Goal: Information Seeking & Learning: Learn about a topic

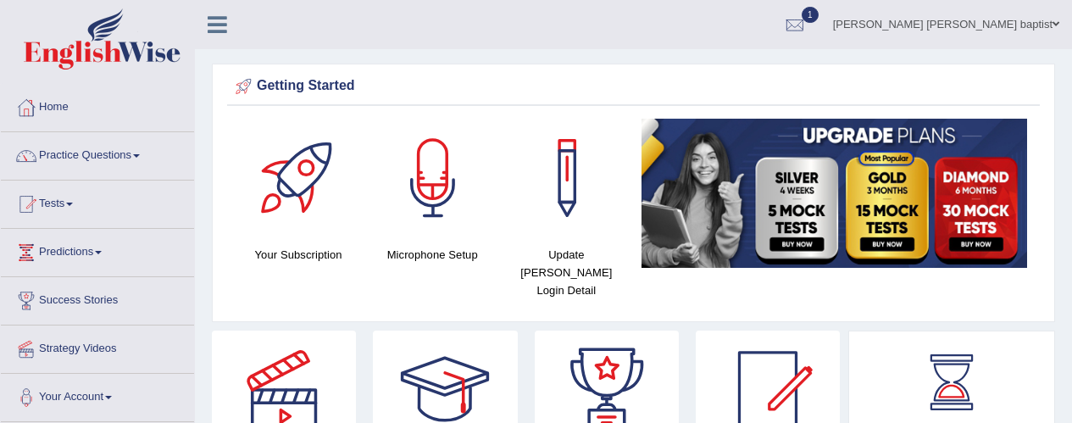
click at [48, 181] on link "Tests" at bounding box center [97, 202] width 193 height 42
click at [48, 181] on link "Tests" at bounding box center [95, 202] width 189 height 42
click at [48, 181] on link "Tests" at bounding box center [97, 202] width 193 height 42
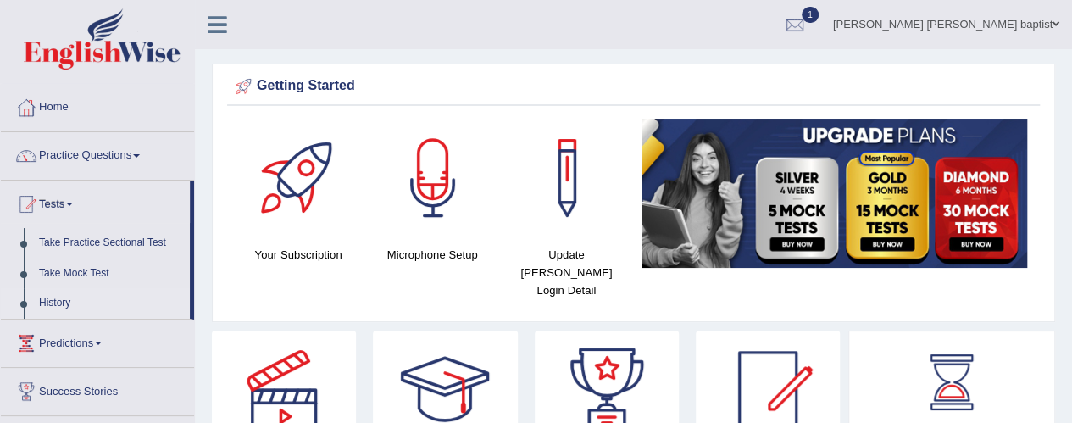
click at [45, 304] on link "History" at bounding box center [110, 303] width 159 height 31
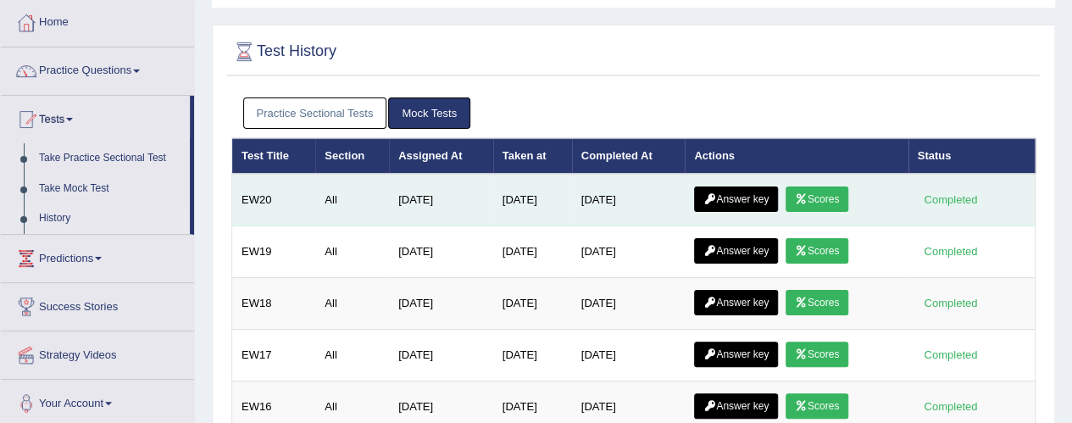
scroll to position [85, 0]
click at [838, 196] on link "Scores" at bounding box center [817, 199] width 63 height 25
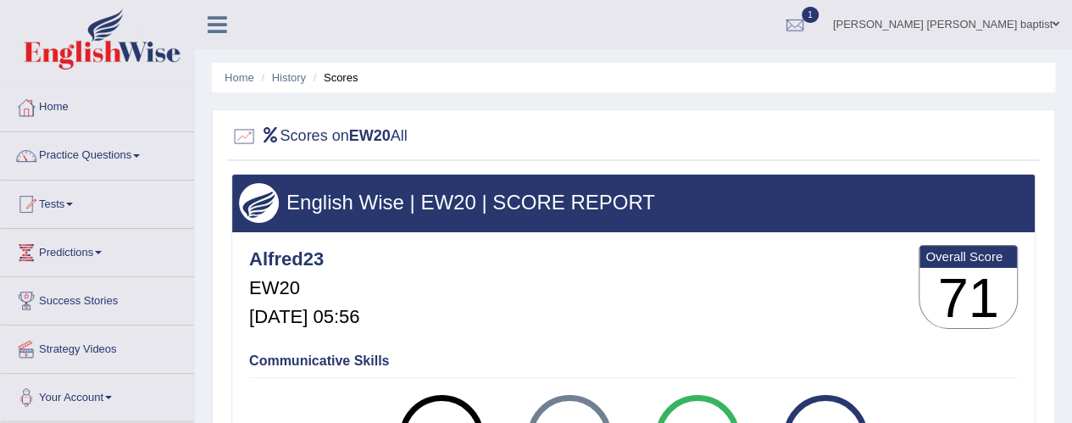
click at [819, 194] on h3 "English Wise | EW20 | SCORE REPORT" at bounding box center [633, 203] width 789 height 22
click at [340, 79] on li "Scores" at bounding box center [333, 78] width 49 height 16
click at [290, 78] on link "History" at bounding box center [289, 77] width 34 height 13
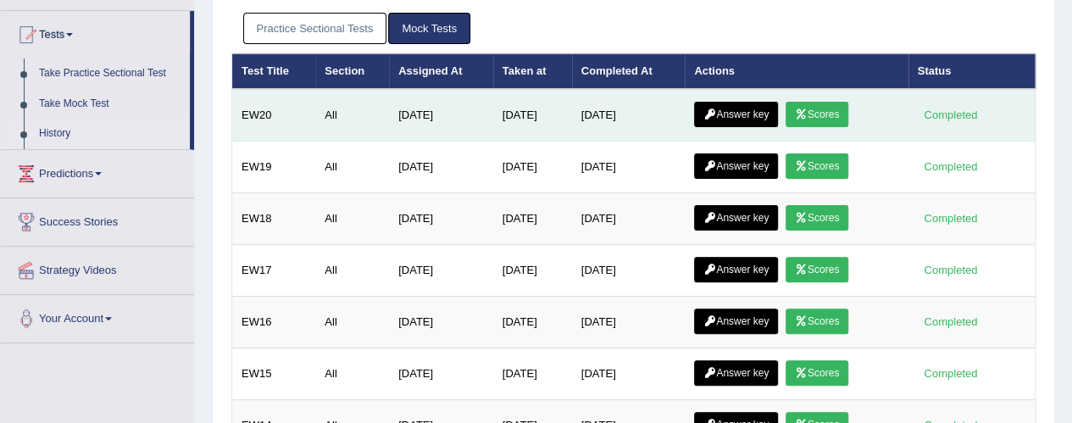
click at [744, 106] on link "Answer key" at bounding box center [736, 114] width 84 height 25
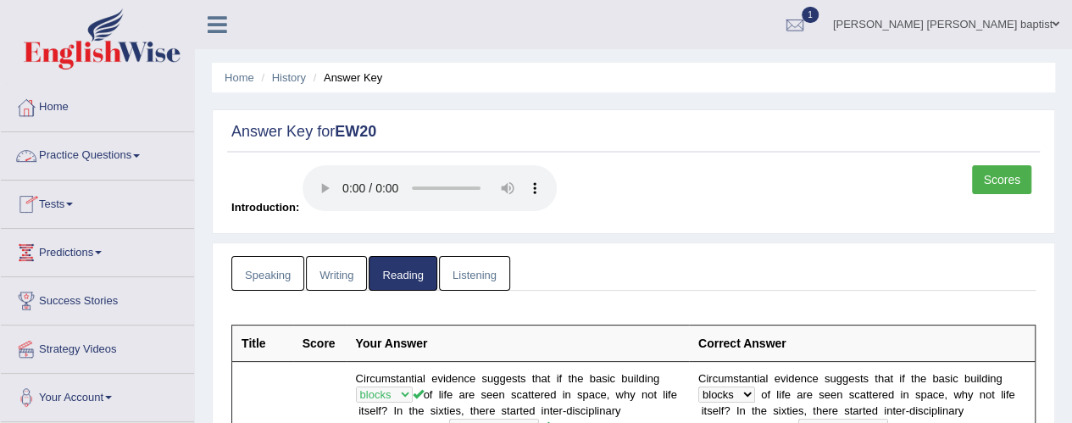
click at [136, 157] on link "Practice Questions" at bounding box center [97, 153] width 193 height 42
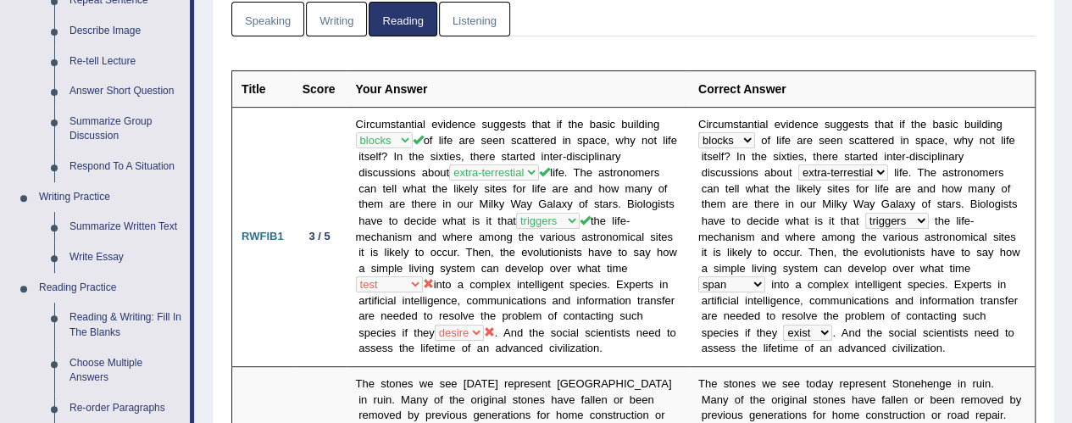
scroll to position [339, 0]
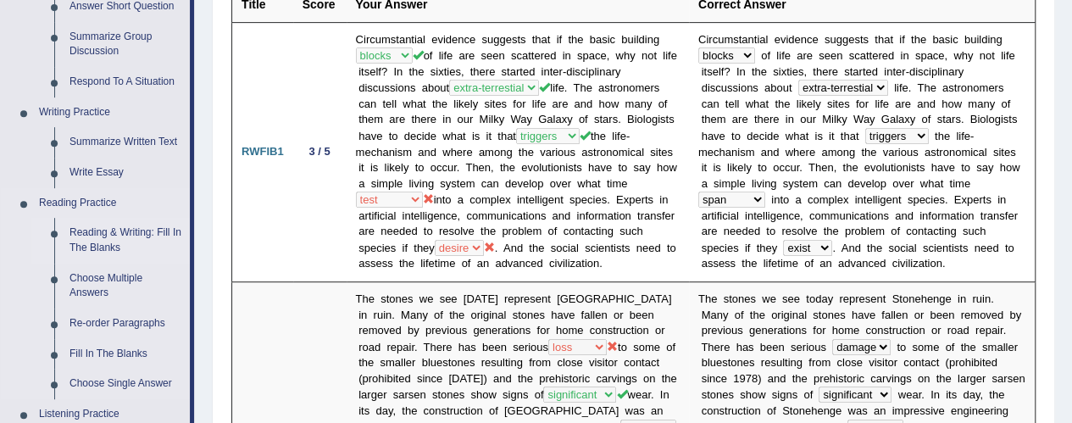
click at [119, 241] on link "Reading & Writing: Fill In The Blanks" at bounding box center [126, 240] width 128 height 45
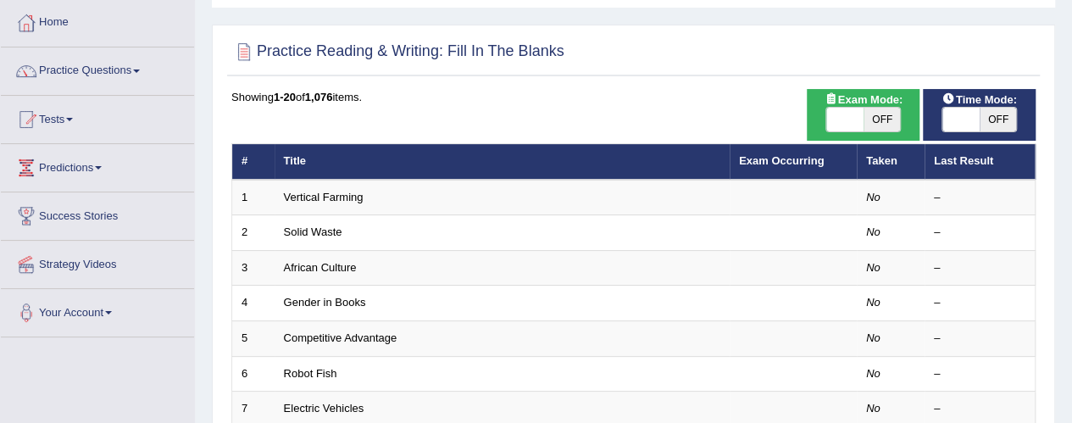
scroll to position [170, 0]
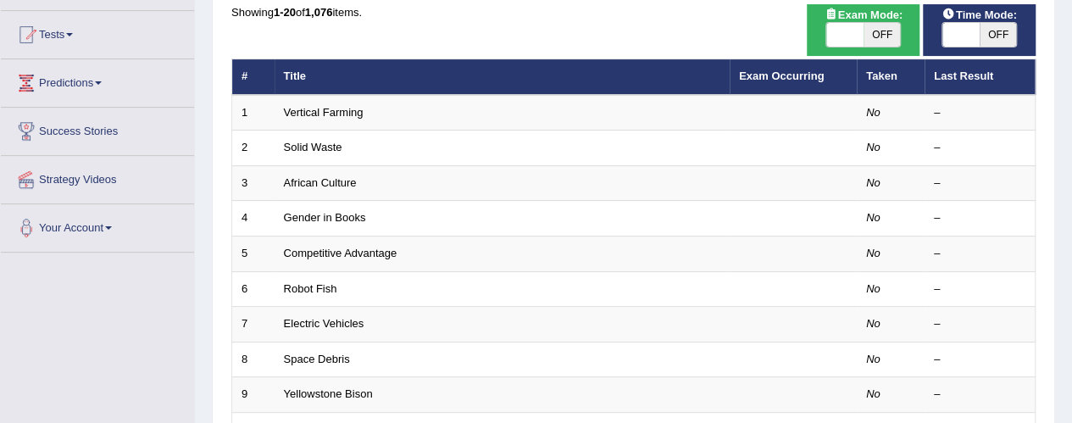
click at [999, 38] on span "OFF" at bounding box center [998, 35] width 37 height 24
checkbox input "true"
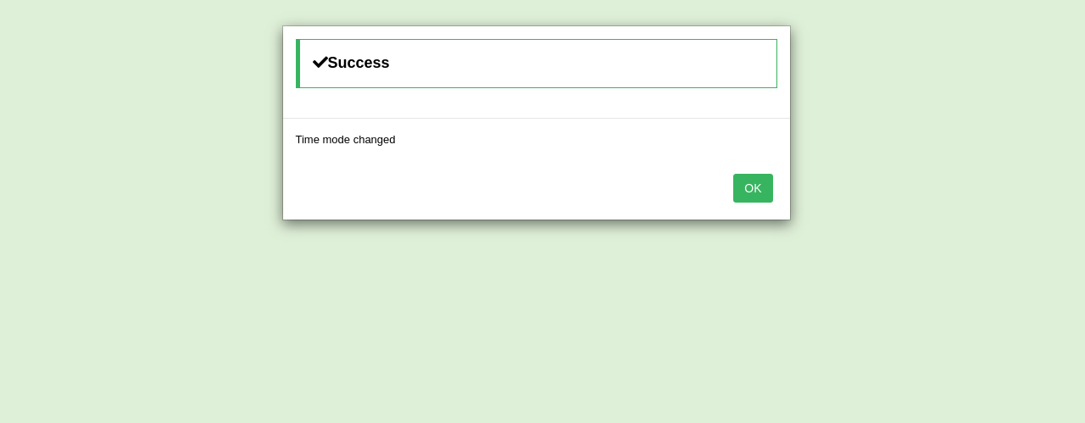
click at [756, 187] on button "OK" at bounding box center [752, 188] width 39 height 29
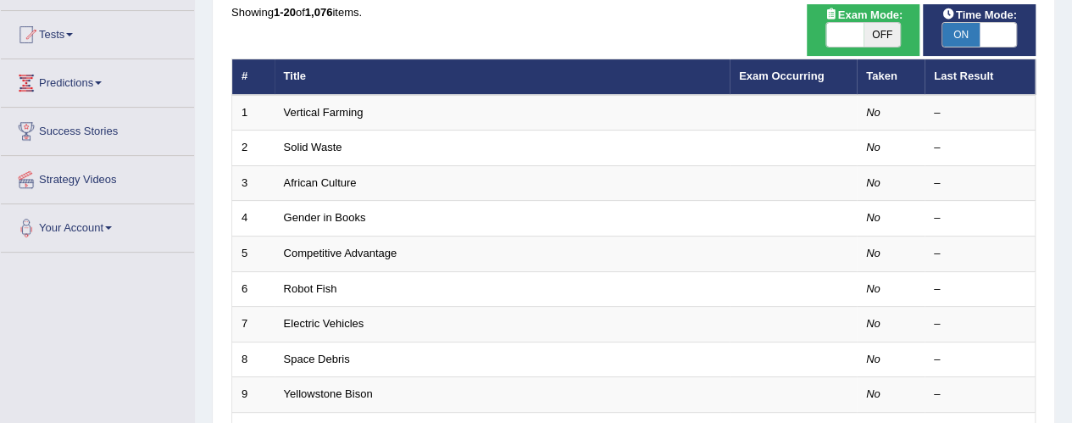
click at [892, 42] on span "OFF" at bounding box center [882, 35] width 37 height 24
checkbox input "true"
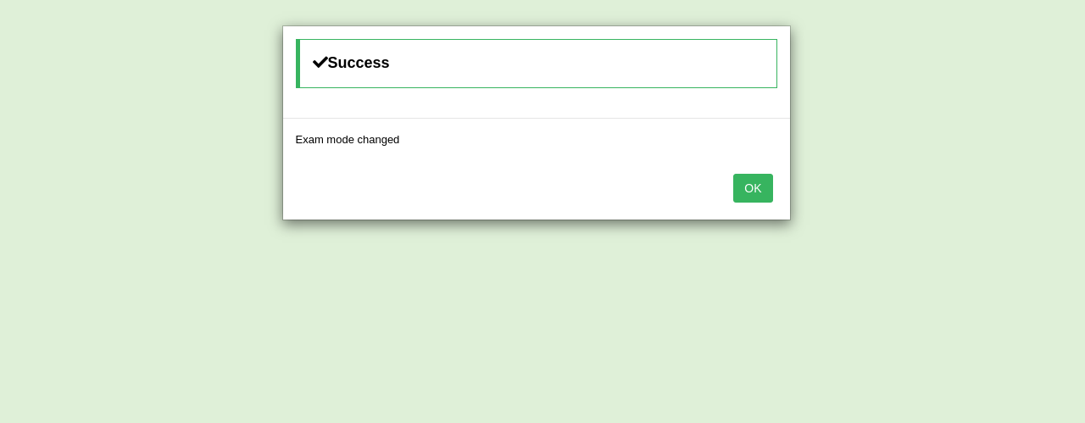
click at [749, 186] on button "OK" at bounding box center [752, 188] width 39 height 29
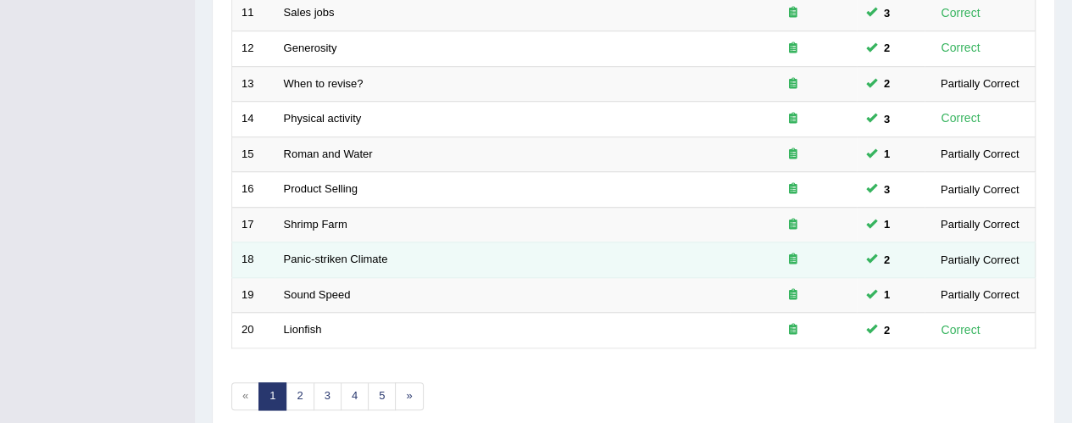
scroll to position [691, 0]
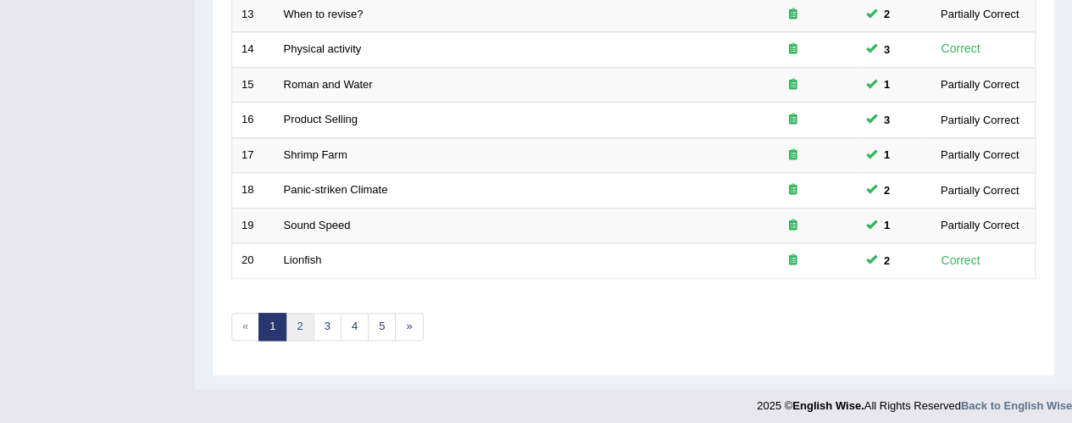
click at [296, 320] on link "2" at bounding box center [300, 327] width 28 height 28
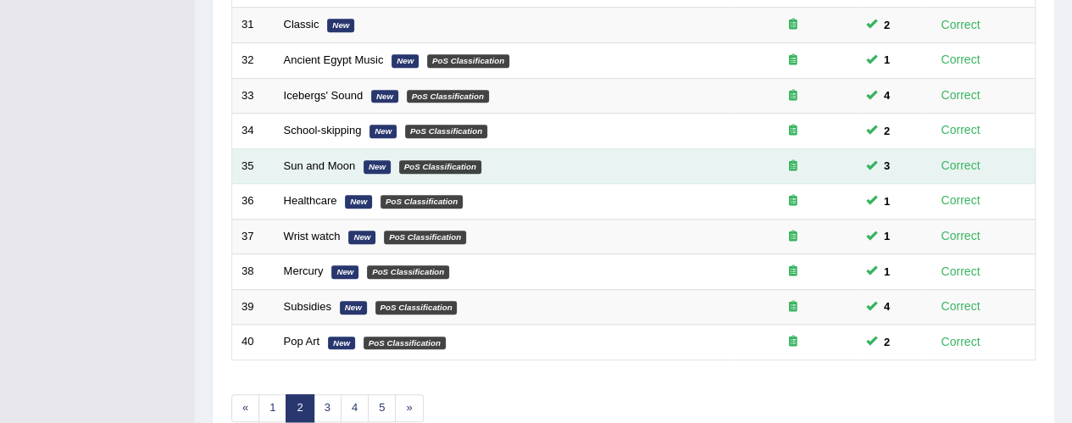
scroll to position [691, 0]
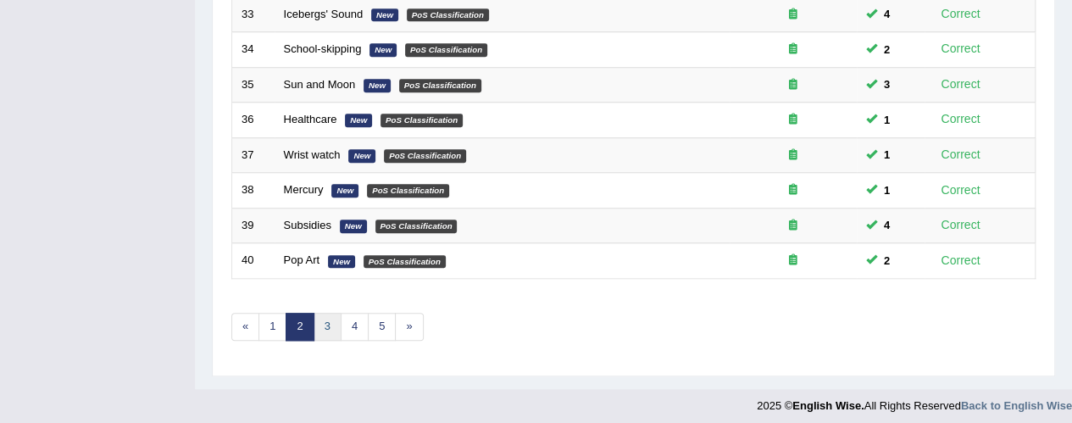
click at [336, 319] on link "3" at bounding box center [328, 327] width 28 height 28
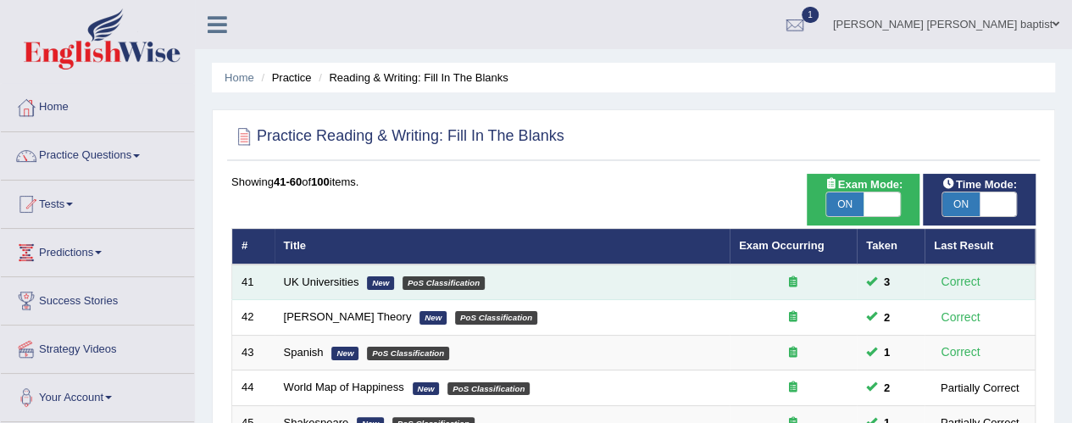
scroll to position [254, 0]
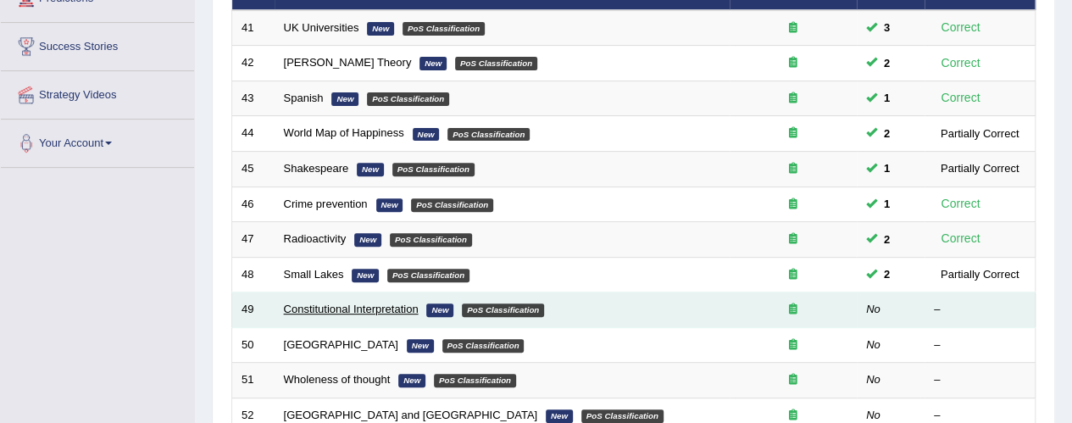
click at [365, 310] on link "Constitutional Interpretation" at bounding box center [351, 309] width 135 height 13
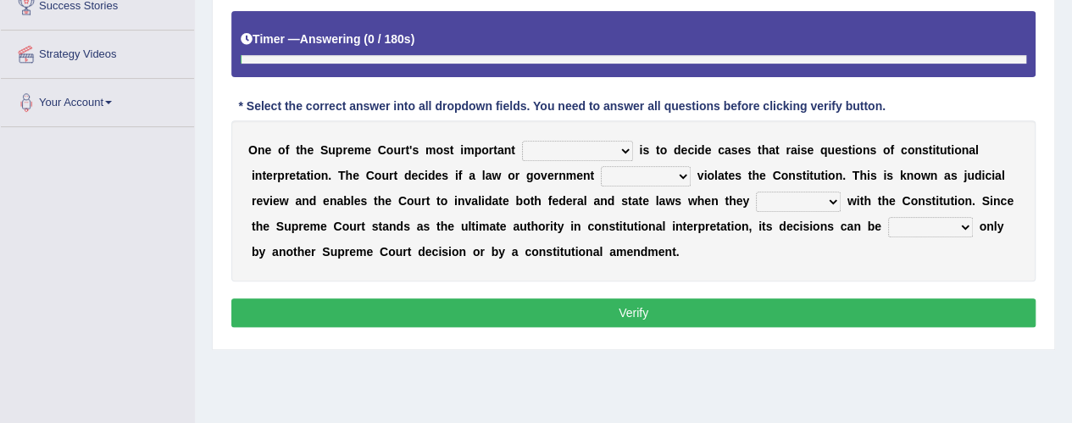
scroll to position [295, 0]
drag, startPoint x: 610, startPoint y: 147, endPoint x: 600, endPoint y: 147, distance: 10.2
click at [604, 147] on select "legislation purviews permissions responsibilities" at bounding box center [577, 151] width 111 height 20
select select "responsibilities"
click at [522, 141] on select "legislation purviews permissions responsibilities" at bounding box center [577, 151] width 111 height 20
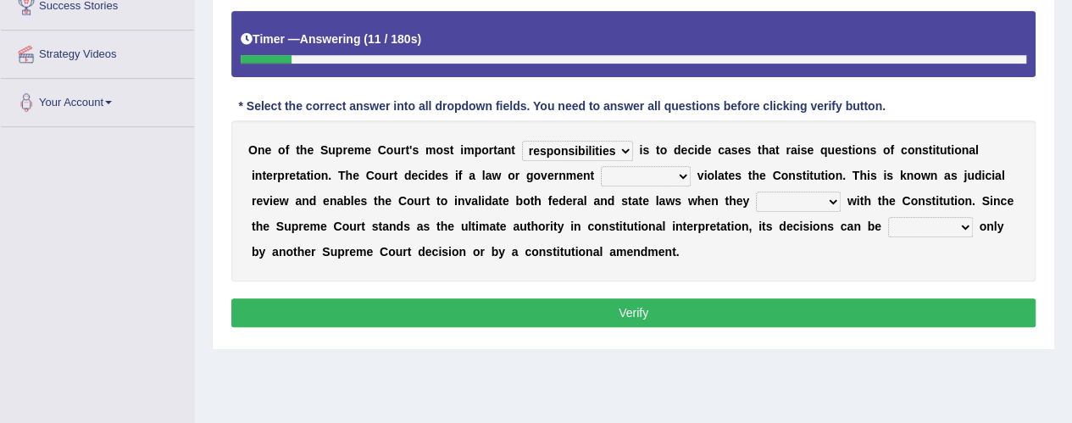
click at [673, 177] on select "auction action approach speculation" at bounding box center [646, 176] width 90 height 20
select select "speculation"
click at [601, 166] on select "auction action approach speculation" at bounding box center [646, 176] width 90 height 20
click at [829, 199] on select "tally conflict accord overlap" at bounding box center [798, 202] width 85 height 20
select select "overlap"
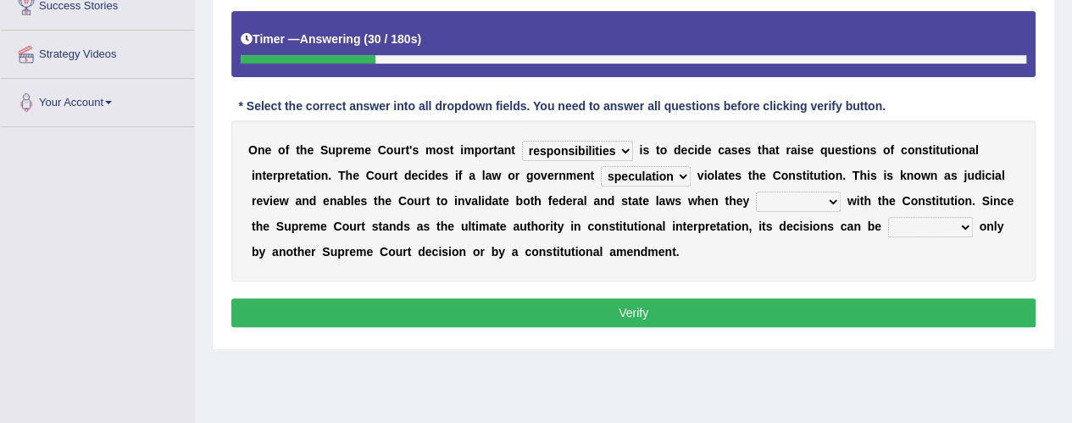
click at [756, 192] on select "tally conflict accord overlap" at bounding box center [798, 202] width 85 height 20
click at [963, 221] on select "charged changed followed altered" at bounding box center [930, 227] width 85 height 20
select select "altered"
click at [888, 217] on select "charged changed followed altered" at bounding box center [930, 227] width 85 height 20
click at [629, 316] on button "Verify" at bounding box center [633, 312] width 805 height 29
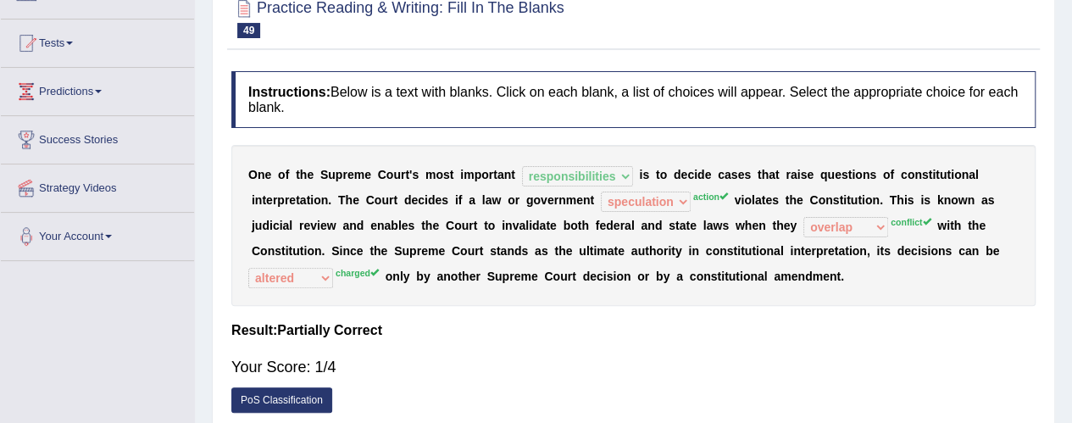
scroll to position [125, 0]
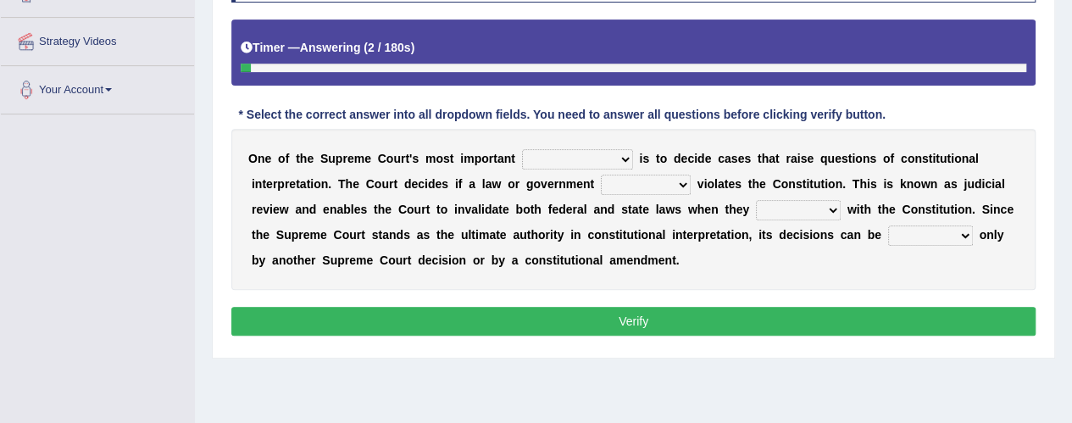
click at [619, 159] on select "legislation purviews permissions responsibilities" at bounding box center [577, 159] width 111 height 20
select select "responsibilities"
click at [522, 149] on select "legislation purviews permissions responsibilities" at bounding box center [577, 159] width 111 height 20
click at [674, 187] on select "auction action approach speculation" at bounding box center [646, 185] width 90 height 20
select select "speculation"
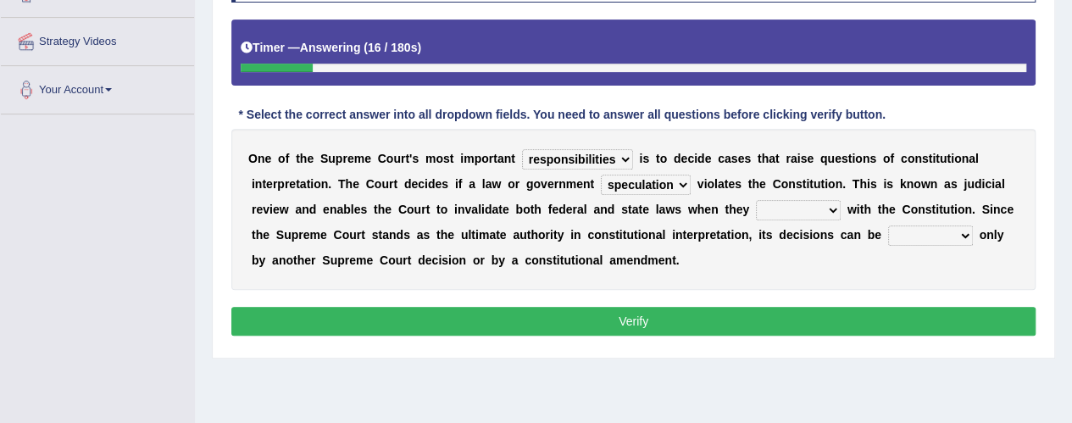
click at [601, 175] on select "auction action approach speculation" at bounding box center [646, 185] width 90 height 20
click at [827, 211] on select "tally conflict accord overlap" at bounding box center [798, 210] width 85 height 20
select select "overlap"
click at [756, 200] on select "tally conflict accord overlap" at bounding box center [798, 210] width 85 height 20
click at [961, 232] on select "charged changed followed altered" at bounding box center [930, 236] width 85 height 20
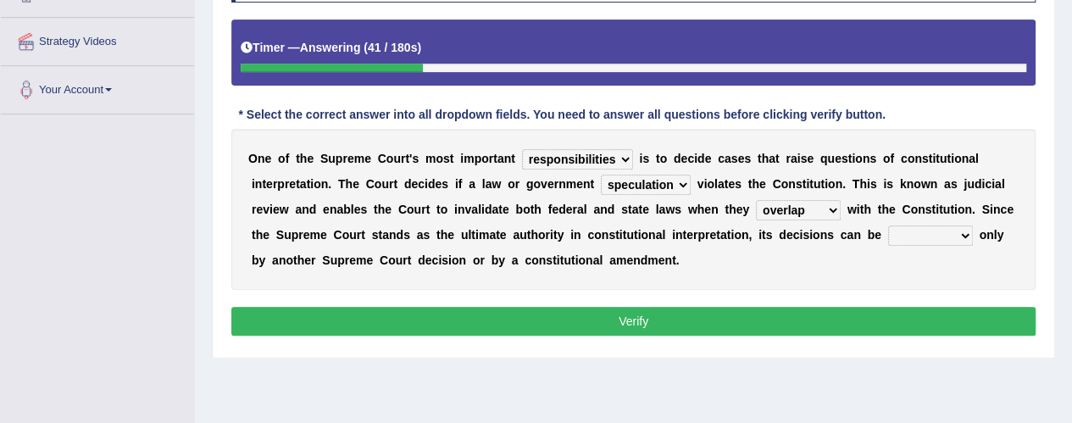
select select "altered"
click at [888, 226] on select "charged changed followed altered" at bounding box center [930, 236] width 85 height 20
click at [636, 320] on button "Verify" at bounding box center [633, 321] width 805 height 29
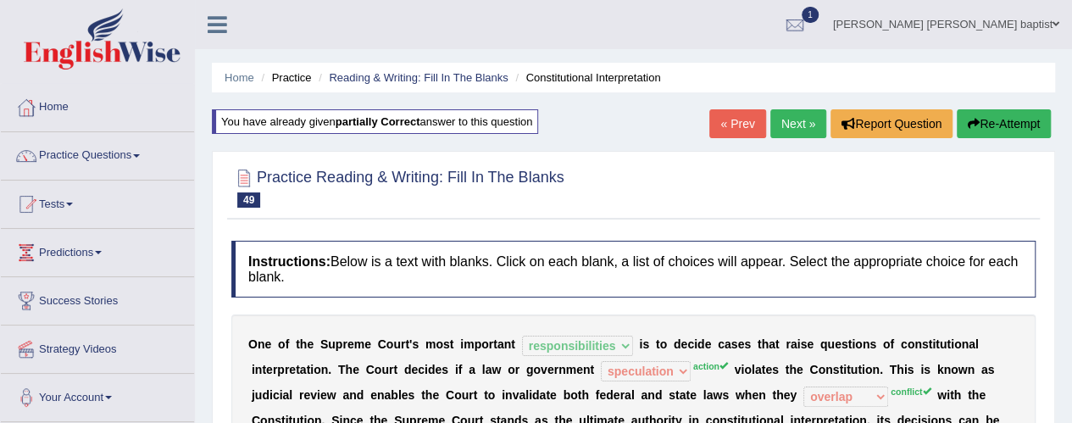
click at [1005, 116] on button "Re-Attempt" at bounding box center [1004, 123] width 94 height 29
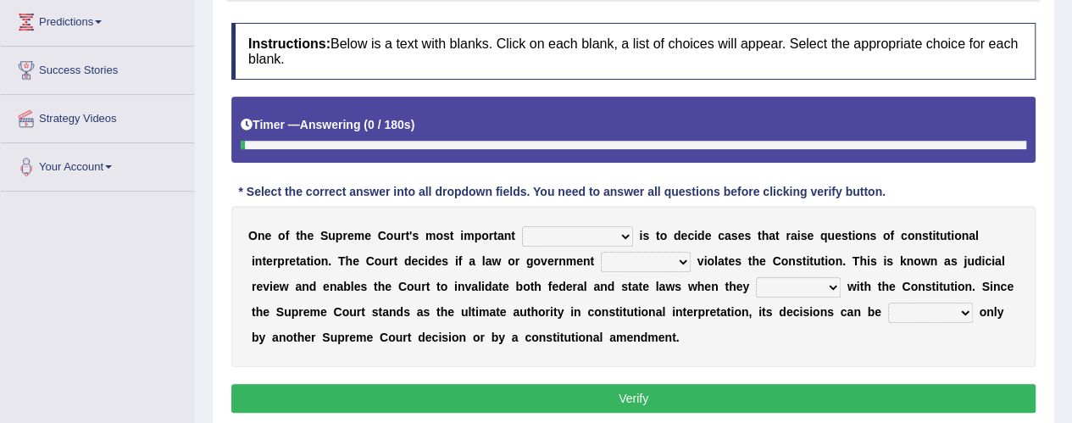
scroll to position [254, 0]
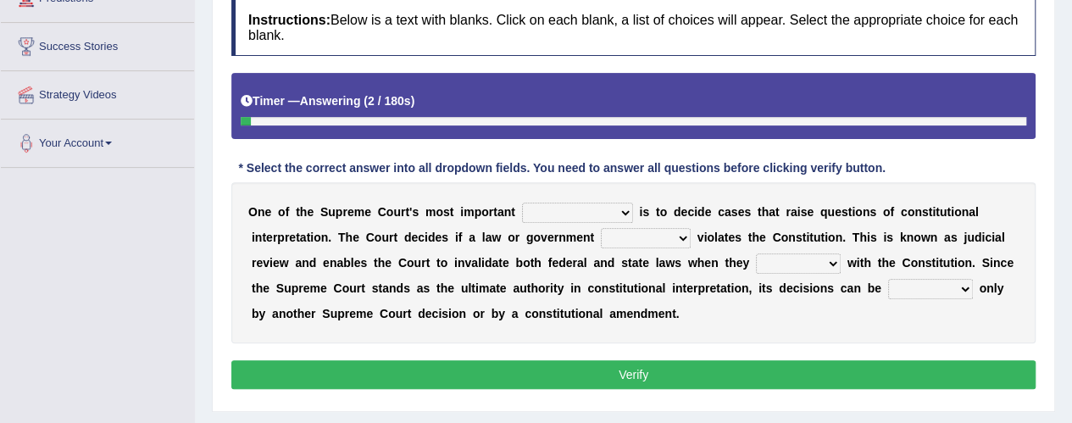
click at [612, 203] on select "legislation purviews permissions responsibilities" at bounding box center [577, 213] width 111 height 20
select select "responsibilities"
click at [522, 203] on select "legislation purviews permissions responsibilities" at bounding box center [577, 213] width 111 height 20
click at [682, 231] on select "auction action approach speculation" at bounding box center [646, 238] width 90 height 20
select select "action"
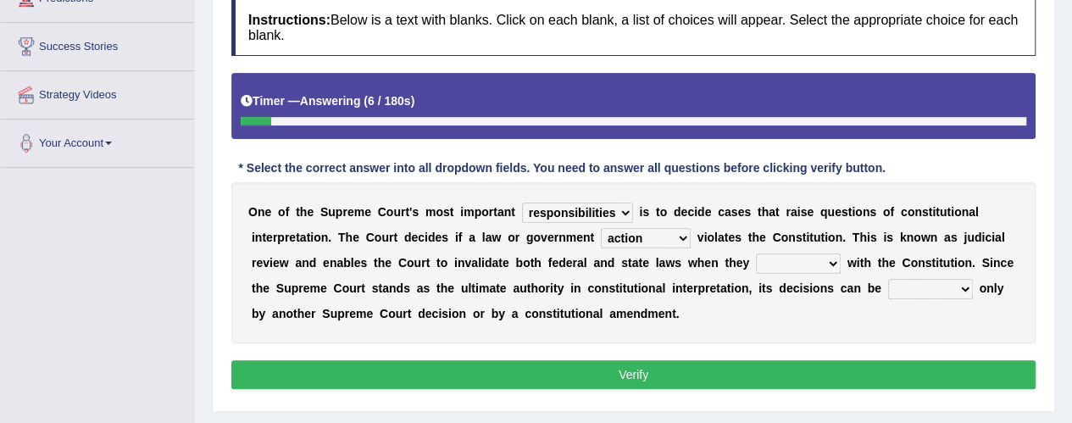
click at [601, 228] on select "auction action approach speculation" at bounding box center [646, 238] width 90 height 20
click at [831, 264] on select "tally conflict accord overlap" at bounding box center [798, 263] width 85 height 20
select select "conflict"
click at [756, 253] on select "tally conflict accord overlap" at bounding box center [798, 263] width 85 height 20
click at [965, 285] on select "charged changed followed altered" at bounding box center [930, 289] width 85 height 20
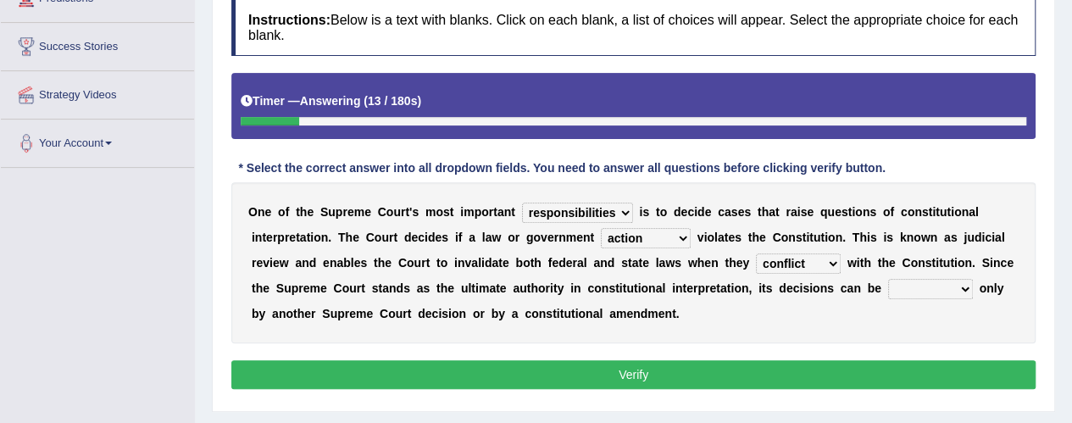
select select "changed"
click at [888, 279] on select "charged changed followed altered" at bounding box center [930, 289] width 85 height 20
click at [654, 371] on button "Verify" at bounding box center [633, 374] width 805 height 29
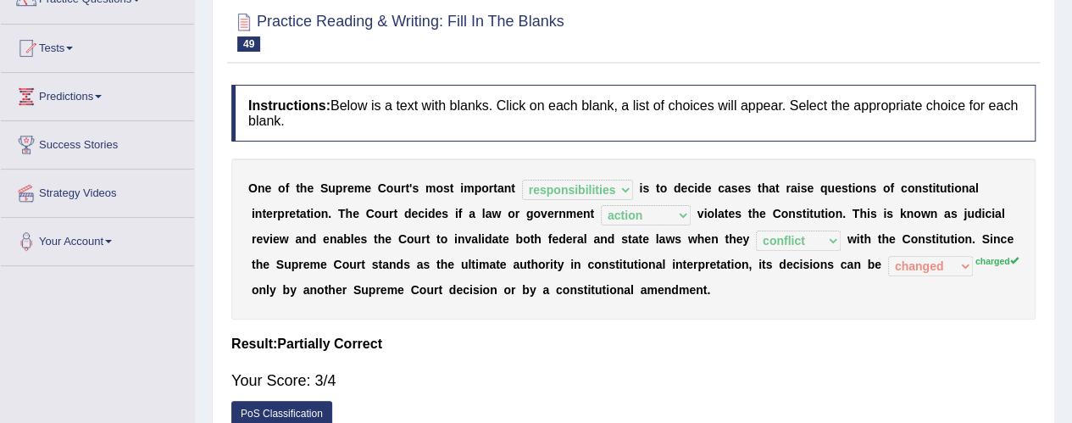
scroll to position [85, 0]
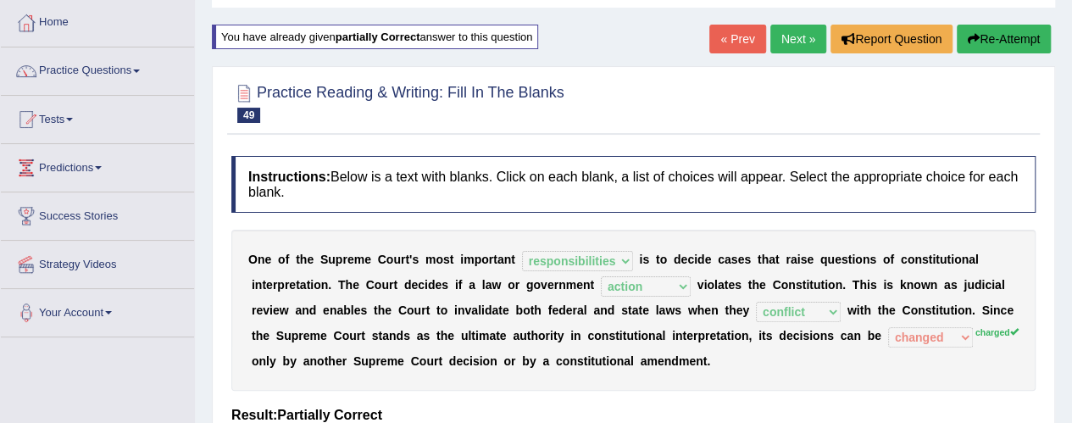
click at [785, 31] on link "Next »" at bounding box center [799, 39] width 56 height 29
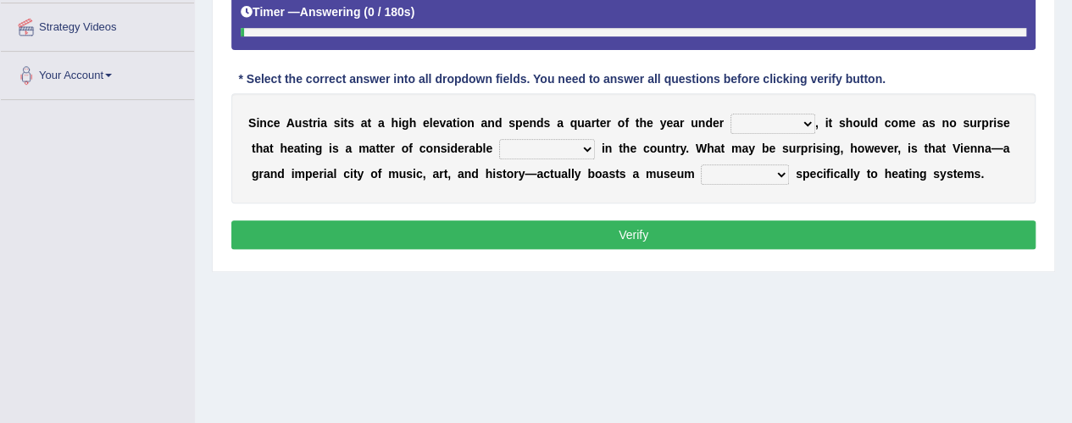
scroll to position [339, 0]
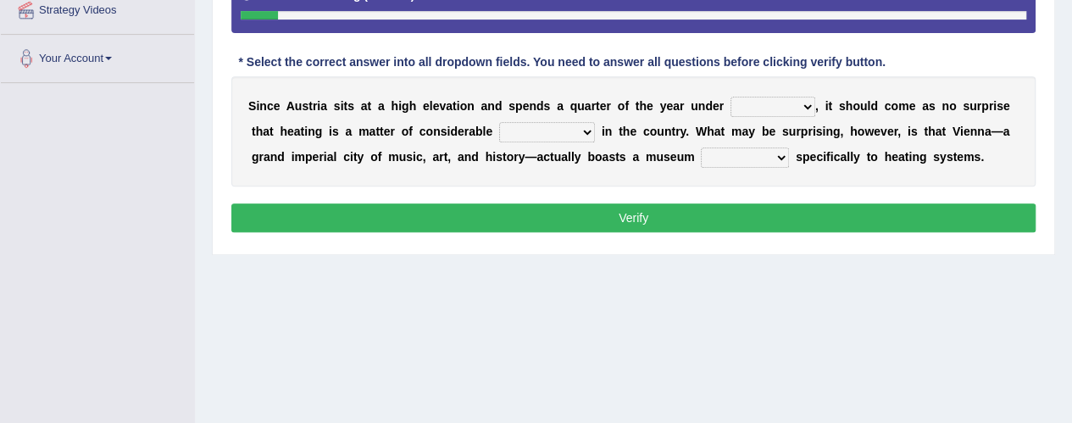
click at [801, 103] on select "rain wind typhoon snow" at bounding box center [773, 107] width 85 height 20
select select "typhoon"
click at [731, 97] on select "rain wind typhoon snow" at bounding box center [773, 107] width 85 height 20
click at [577, 133] on select "leakage importance memory convenience" at bounding box center [547, 132] width 96 height 20
click at [499, 122] on select "leakage importance memory convenience" at bounding box center [547, 132] width 96 height 20
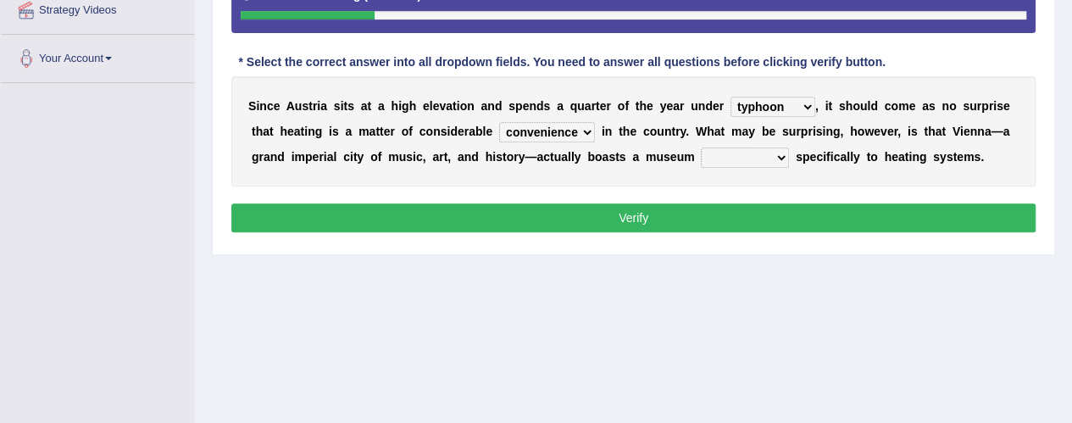
click at [588, 130] on select "leakage importance memory convenience" at bounding box center [547, 132] width 96 height 20
select select "leakage"
click at [499, 122] on select "leakage importance memory convenience" at bounding box center [547, 132] width 96 height 20
click at [785, 158] on select "repellent dictated dedicated determined" at bounding box center [745, 158] width 88 height 20
select select "determined"
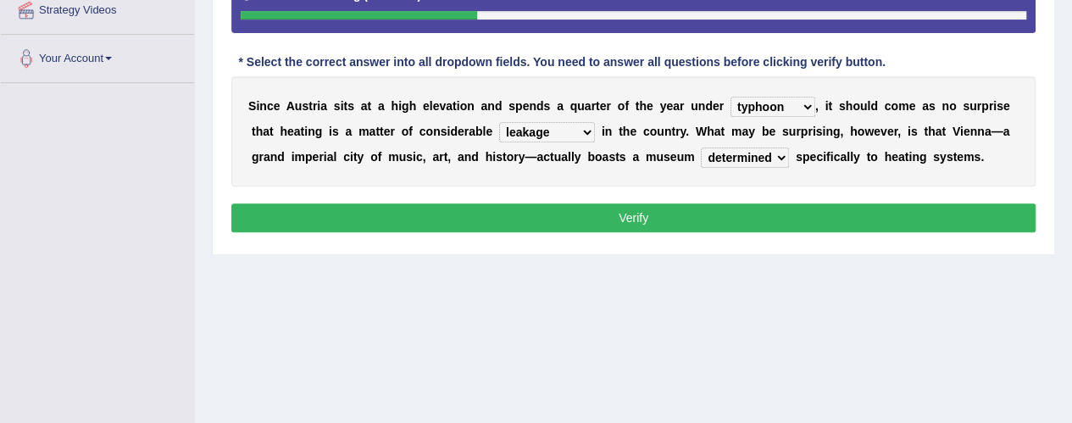
click at [701, 148] on select "repellent dictated dedicated determined" at bounding box center [745, 158] width 88 height 20
click at [634, 217] on button "Verify" at bounding box center [633, 217] width 805 height 29
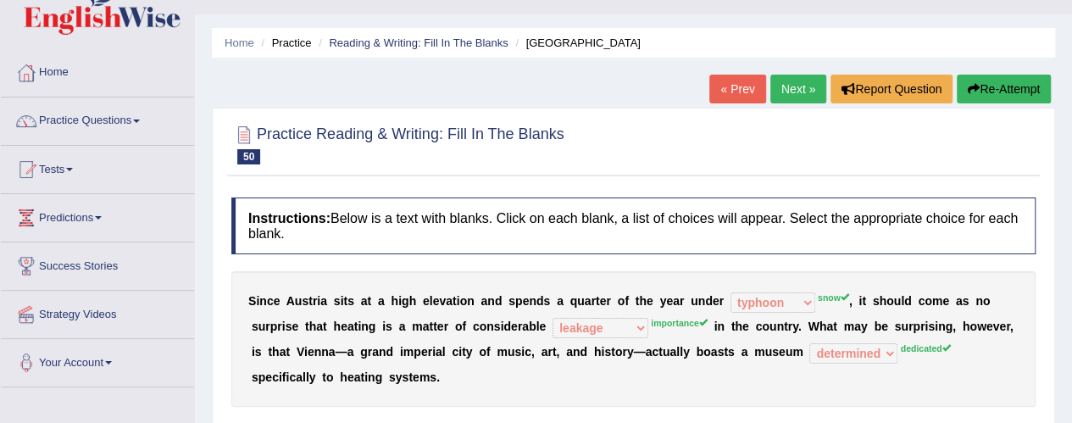
scroll to position [0, 0]
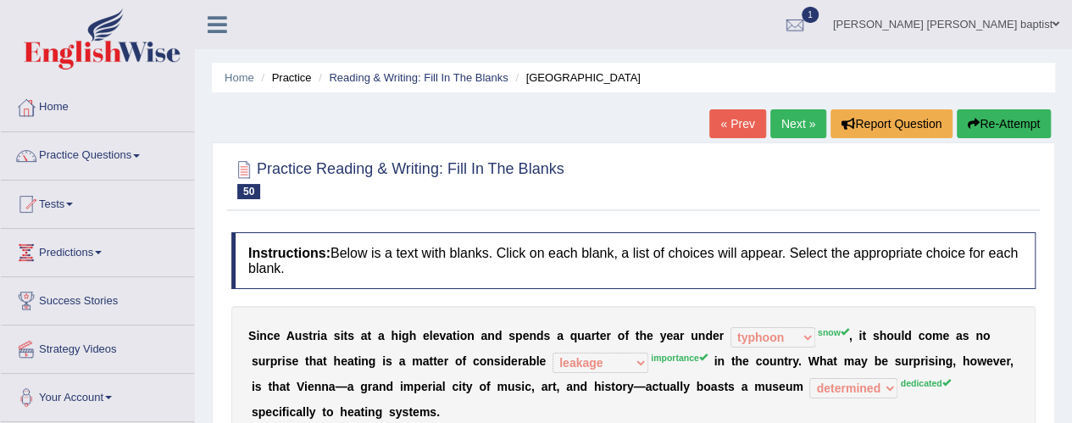
click at [994, 114] on button "Re-Attempt" at bounding box center [1004, 123] width 94 height 29
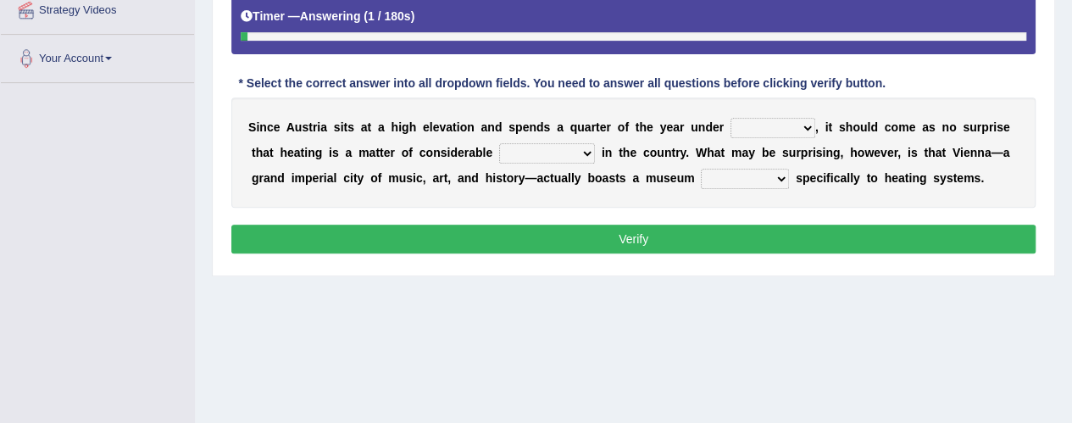
click at [807, 120] on select "rain wind typhoon snow" at bounding box center [773, 128] width 85 height 20
select select "snow"
click at [731, 118] on select "rain wind typhoon snow" at bounding box center [773, 128] width 85 height 20
click at [579, 148] on select "leakage importance memory convenience" at bounding box center [547, 153] width 96 height 20
select select "importance"
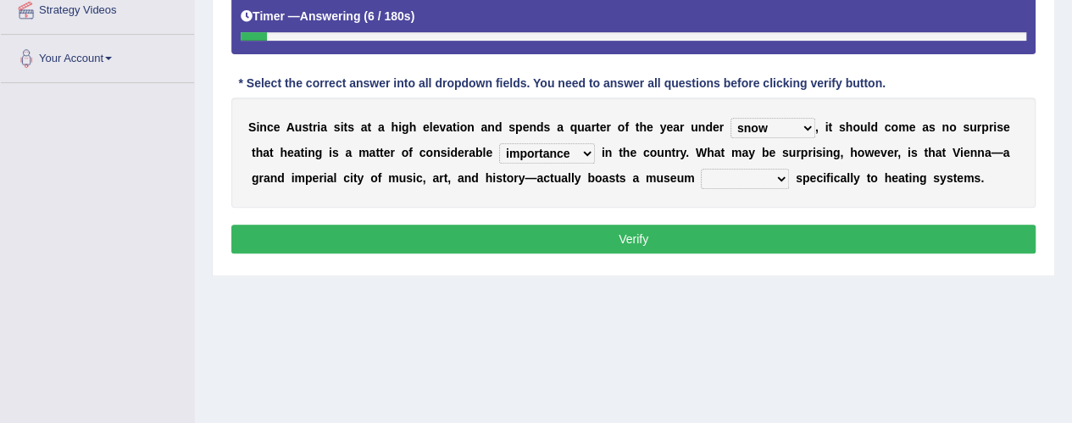
click at [499, 143] on select "leakage importance memory convenience" at bounding box center [547, 153] width 96 height 20
click at [777, 175] on select "repellent dictated dedicated determined" at bounding box center [745, 179] width 88 height 20
select select "dedicated"
click at [701, 169] on select "repellent dictated dedicated determined" at bounding box center [745, 179] width 88 height 20
click at [638, 231] on button "Verify" at bounding box center [633, 239] width 805 height 29
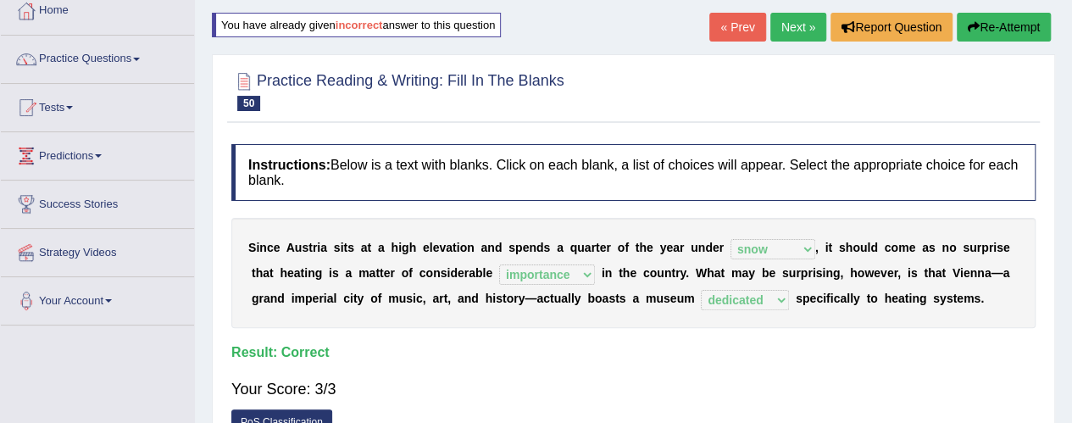
scroll to position [85, 0]
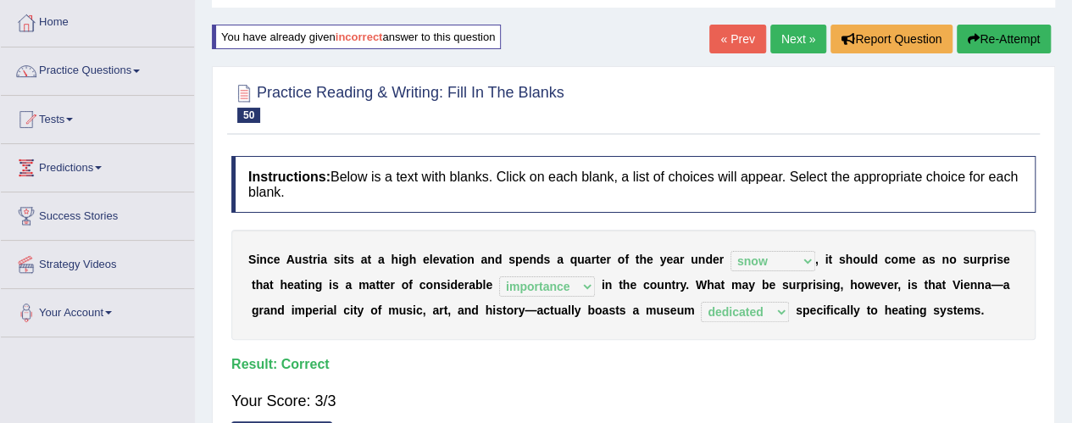
click at [783, 43] on link "Next »" at bounding box center [799, 39] width 56 height 29
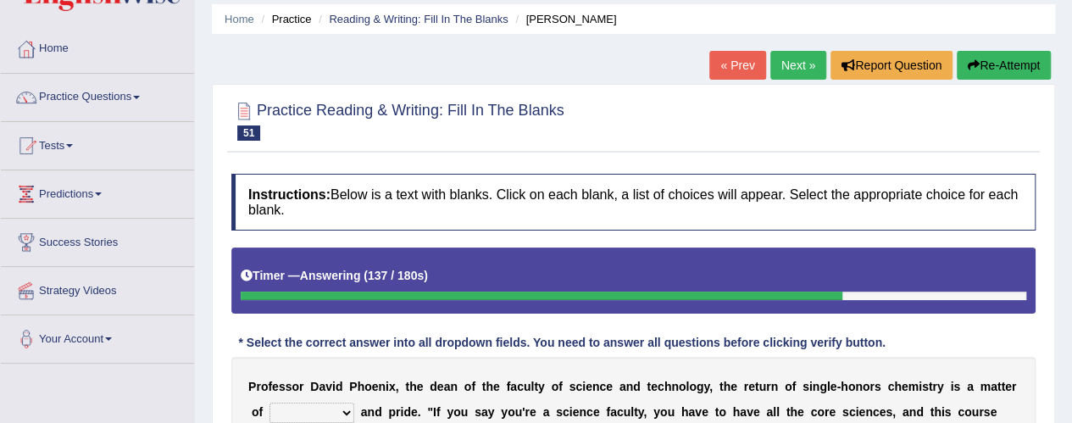
scroll to position [42, 0]
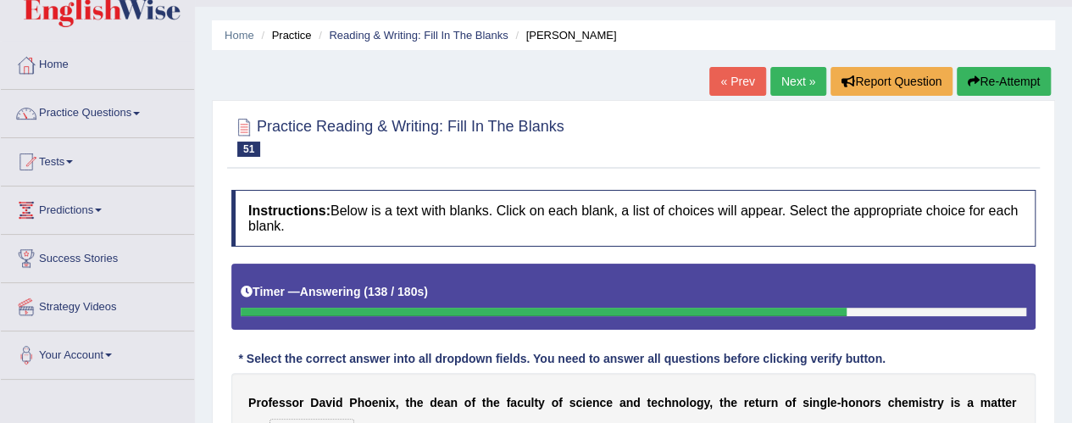
click at [990, 75] on button "Re-Attempt" at bounding box center [1004, 81] width 94 height 29
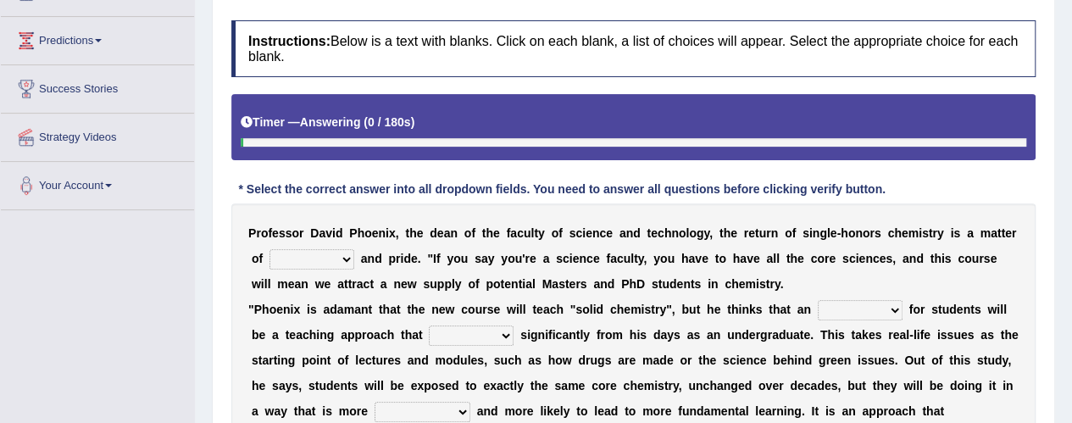
scroll to position [297, 0]
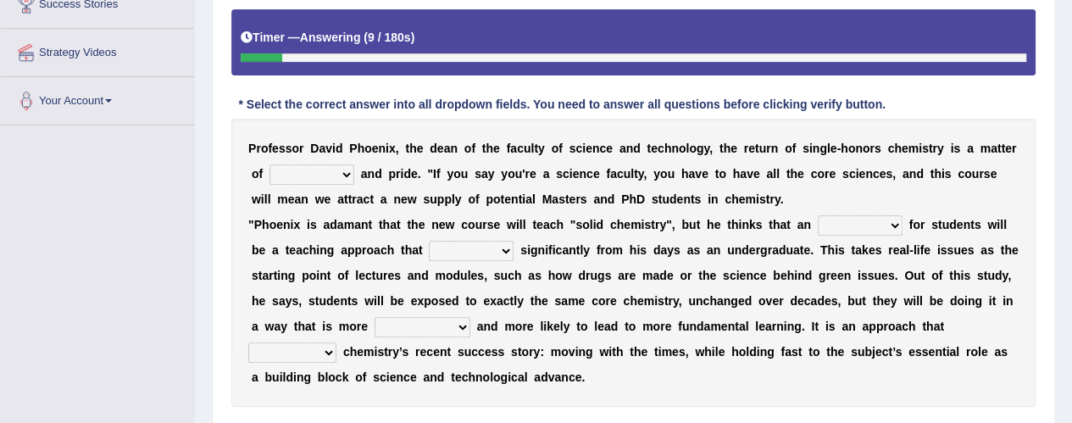
click at [342, 172] on select "credibility ability sensibility member" at bounding box center [312, 174] width 85 height 20
select select "credibility"
click at [270, 164] on select "credibility ability sensibility member" at bounding box center [312, 174] width 85 height 20
click at [882, 226] on select "attention attribute attraction attendant" at bounding box center [860, 225] width 85 height 20
select select "attribute"
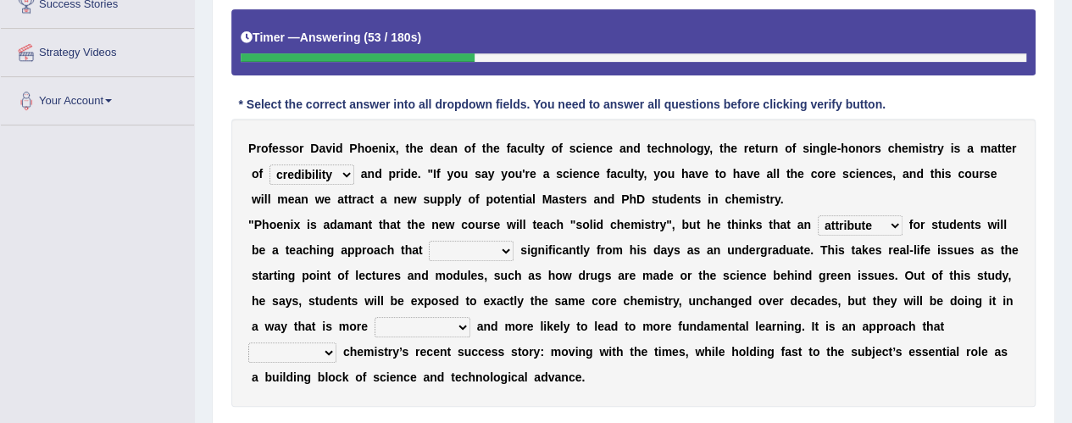
click at [818, 215] on select "attention attribute attraction attendant" at bounding box center [860, 225] width 85 height 20
click at [504, 253] on select "creates differs forms makes" at bounding box center [471, 251] width 85 height 20
click at [429, 241] on select "creates differs forms makes" at bounding box center [471, 251] width 85 height 20
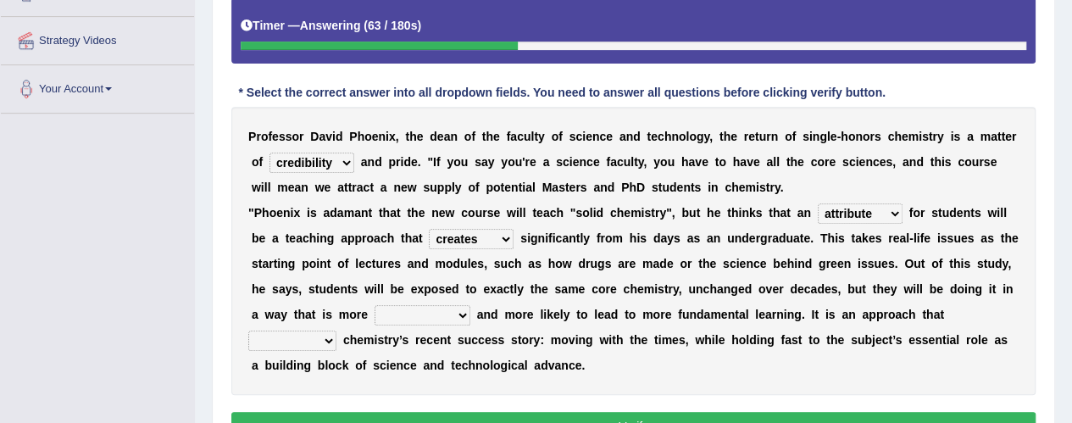
scroll to position [382, 0]
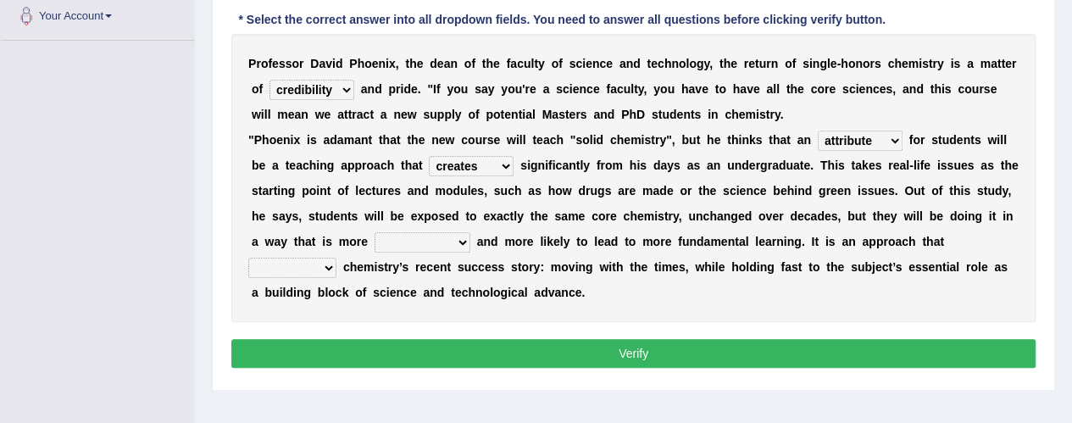
click at [504, 164] on select "creates differs forms makes" at bounding box center [471, 166] width 85 height 20
select select "differs"
click at [429, 156] on select "creates differs forms makes" at bounding box center [471, 166] width 85 height 20
click at [462, 237] on select "encouraging involving touching engaging" at bounding box center [423, 242] width 96 height 20
select select "engaging"
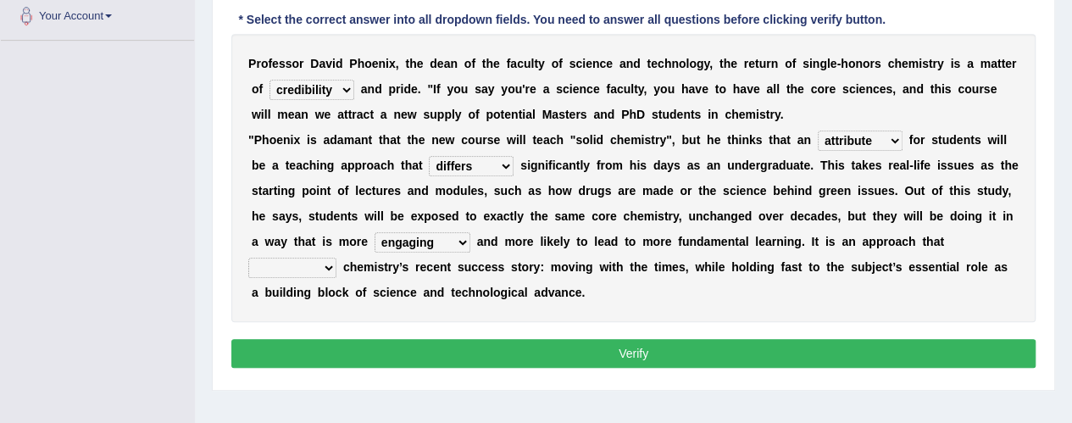
click at [375, 232] on select "encouraging involving touching engaging" at bounding box center [423, 242] width 96 height 20
click at [329, 266] on select "realized symbolizes contains acquires" at bounding box center [292, 268] width 88 height 20
select select "acquires"
click at [248, 258] on select "realized symbolizes contains acquires" at bounding box center [292, 268] width 88 height 20
click at [371, 343] on button "Verify" at bounding box center [633, 353] width 805 height 29
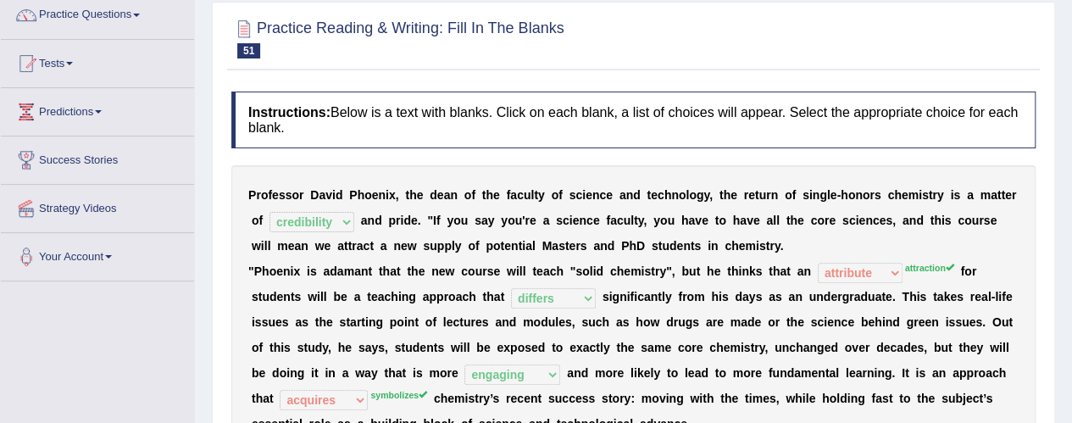
scroll to position [42, 0]
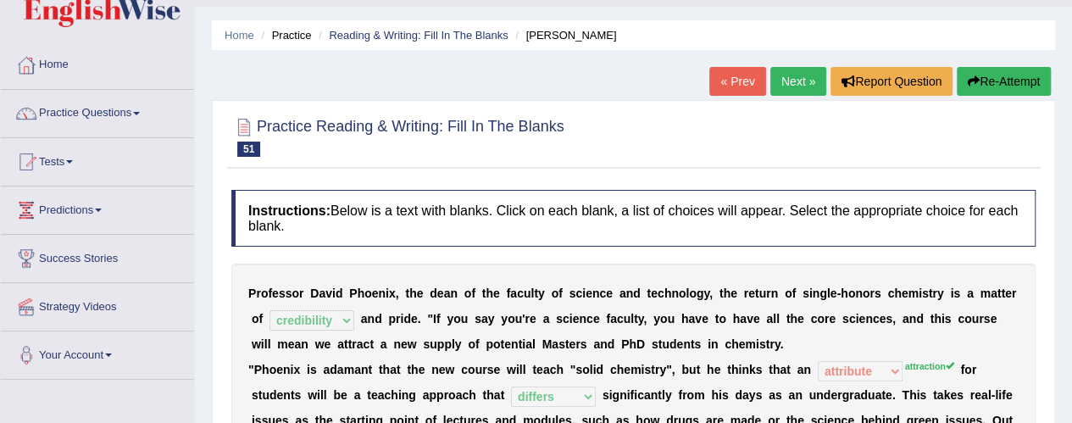
click at [778, 84] on link "Next »" at bounding box center [799, 81] width 56 height 29
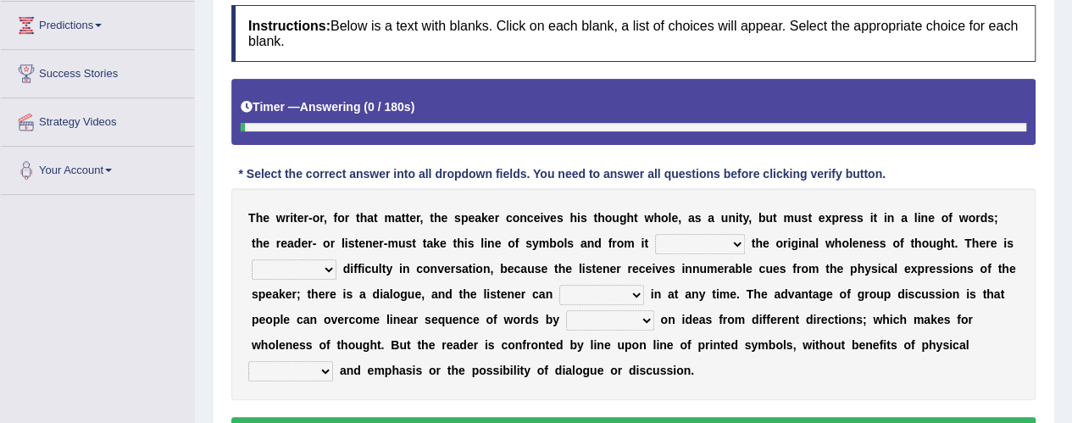
scroll to position [254, 0]
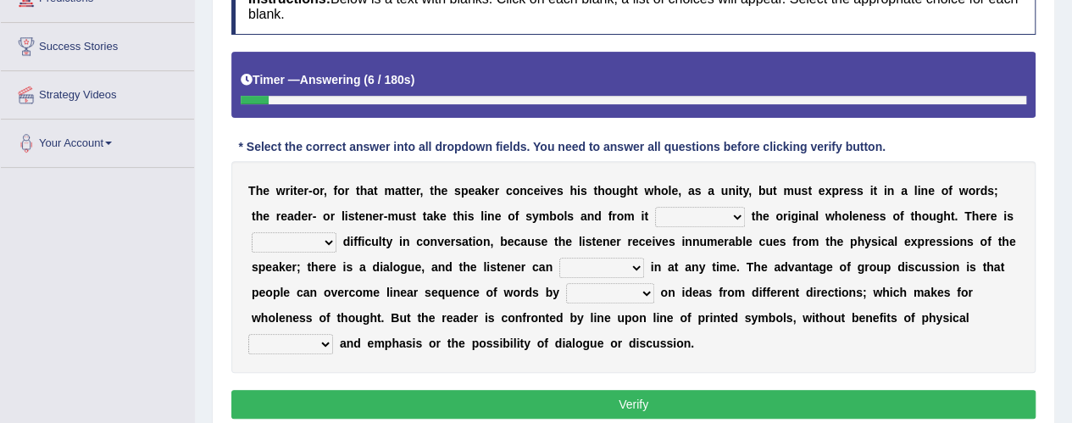
click at [733, 216] on select "respect reduce recover reconstruct" at bounding box center [700, 217] width 90 height 20
select select "recover"
click at [655, 207] on select "respect reduce recover reconstruct" at bounding box center [700, 217] width 90 height 20
click at [326, 242] on select "little many few no" at bounding box center [294, 242] width 85 height 20
select select "no"
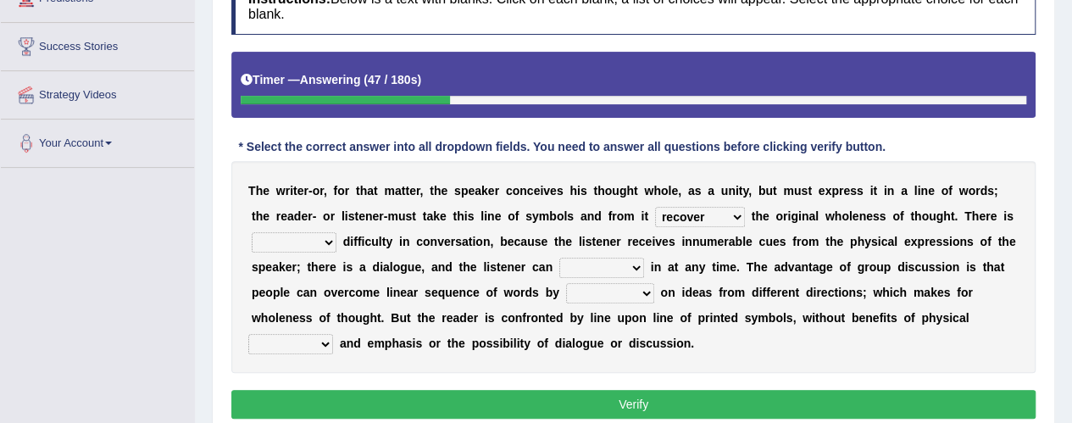
click at [252, 232] on select "little many few no" at bounding box center [294, 242] width 85 height 20
click at [627, 265] on select "get team cut intrude" at bounding box center [602, 268] width 85 height 20
click at [560, 258] on select "get team cut intrude" at bounding box center [602, 268] width 85 height 20
click at [632, 269] on select "get team cut intrude" at bounding box center [602, 268] width 85 height 20
select select "cut"
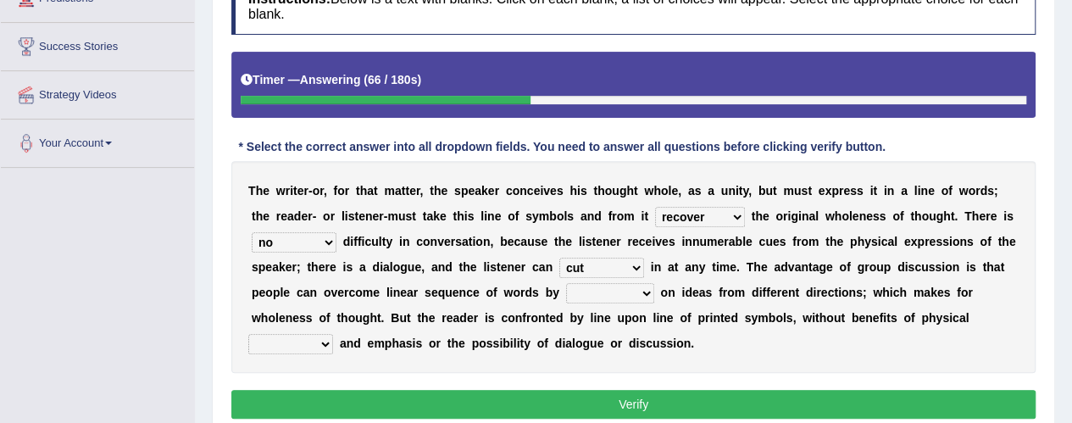
click at [560, 258] on select "get team cut intrude" at bounding box center [602, 268] width 85 height 20
click at [625, 289] on select "converging spending inventing conceiving" at bounding box center [610, 293] width 88 height 20
select select "spending"
click at [566, 283] on select "converging spending inventing conceiving" at bounding box center [610, 293] width 88 height 20
click at [321, 343] on select "title tone tune tomb" at bounding box center [290, 344] width 85 height 20
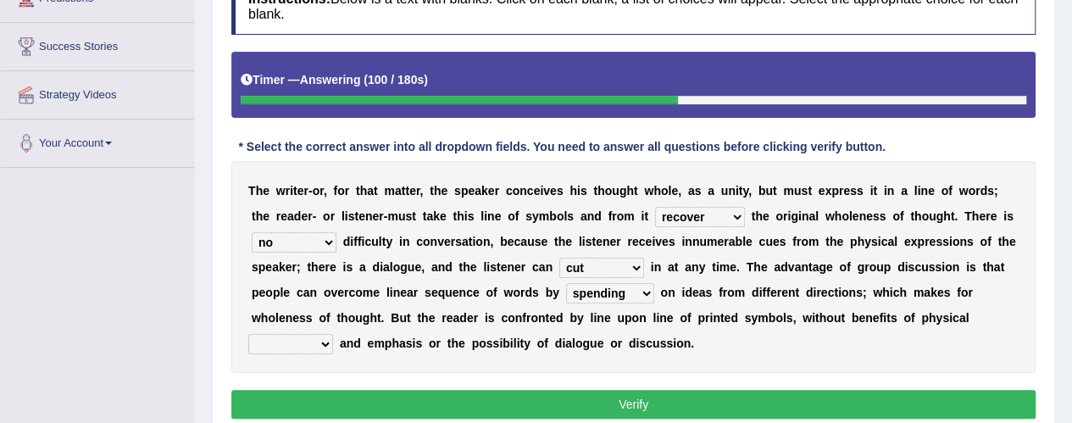
select select "tone"
click at [248, 334] on select "title tone tune tomb" at bounding box center [290, 344] width 85 height 20
click at [488, 401] on button "Verify" at bounding box center [633, 404] width 805 height 29
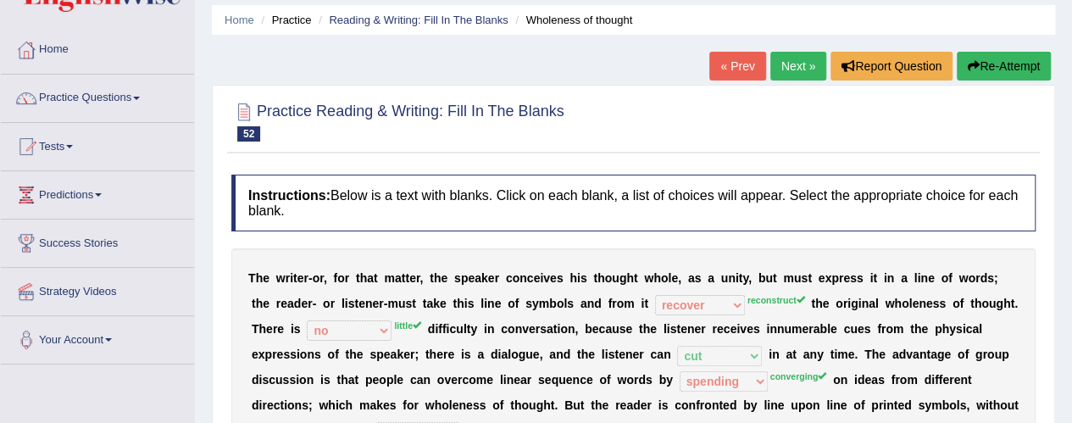
scroll to position [85, 0]
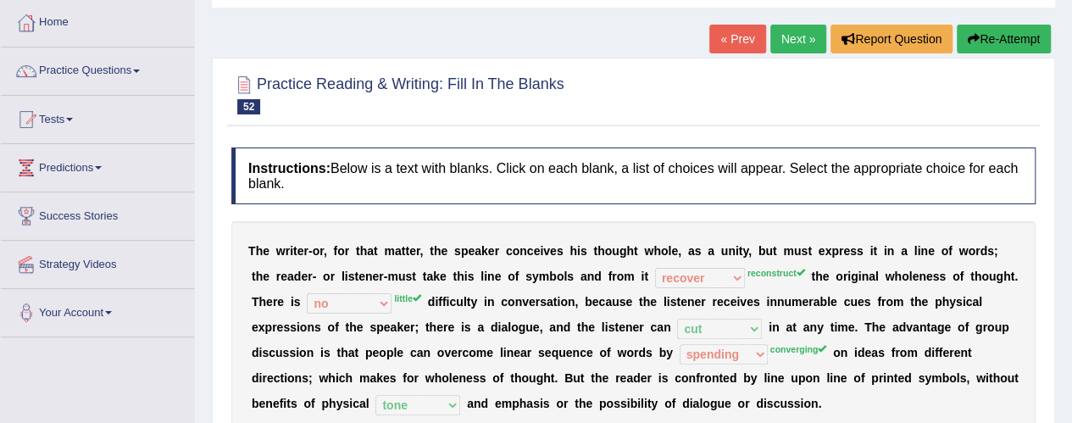
click at [995, 29] on button "Re-Attempt" at bounding box center [1004, 39] width 94 height 29
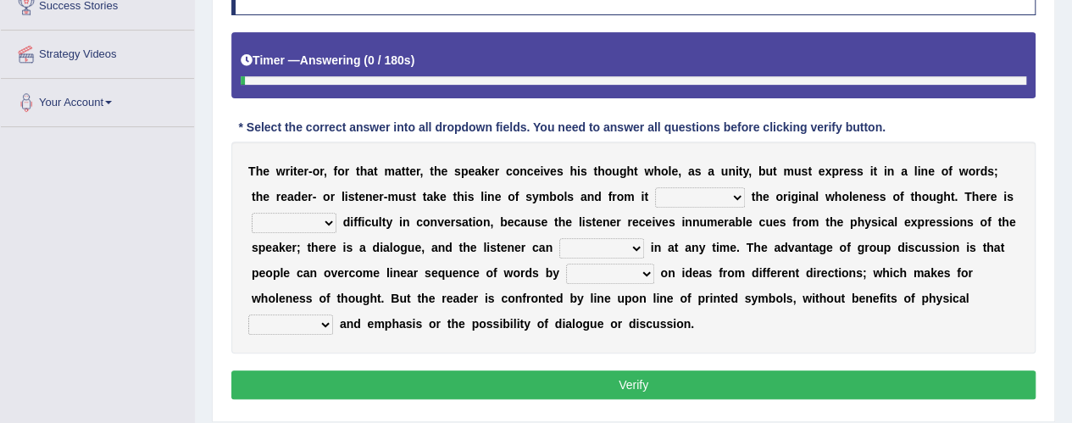
click at [732, 192] on select "respect reduce recover reconstruct" at bounding box center [700, 197] width 90 height 20
select select "reconstruct"
click at [655, 187] on select "respect reduce recover reconstruct" at bounding box center [700, 197] width 90 height 20
click at [315, 218] on select "little many few no" at bounding box center [294, 223] width 85 height 20
select select "little"
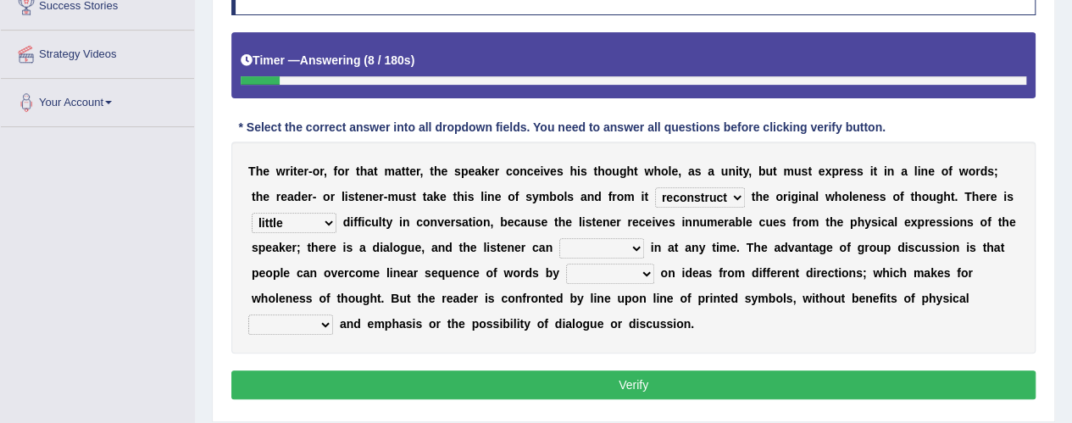
click at [252, 213] on select "little many few no" at bounding box center [294, 223] width 85 height 20
click at [631, 242] on select "get team cut intrude" at bounding box center [602, 248] width 85 height 20
select select "cut"
click at [560, 238] on select "get team cut intrude" at bounding box center [602, 248] width 85 height 20
click at [638, 267] on select "converging spending inventing conceiving" at bounding box center [610, 274] width 88 height 20
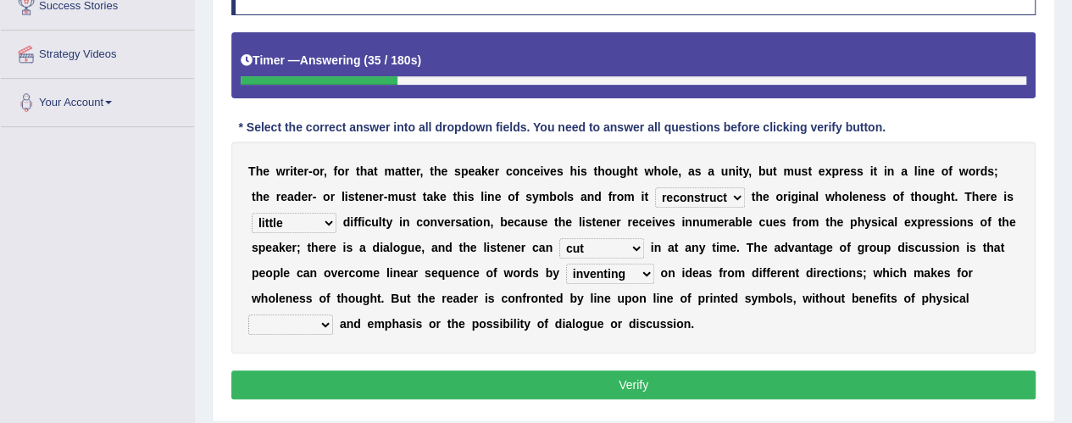
click at [566, 264] on select "converging spending inventing conceiving" at bounding box center [610, 274] width 88 height 20
click at [636, 270] on select "converging spending inventing conceiving" at bounding box center [610, 274] width 88 height 20
select select "conceiving"
click at [566, 264] on select "converging spending inventing conceiving" at bounding box center [610, 274] width 88 height 20
click at [317, 321] on select "title tone tune tomb" at bounding box center [290, 325] width 85 height 20
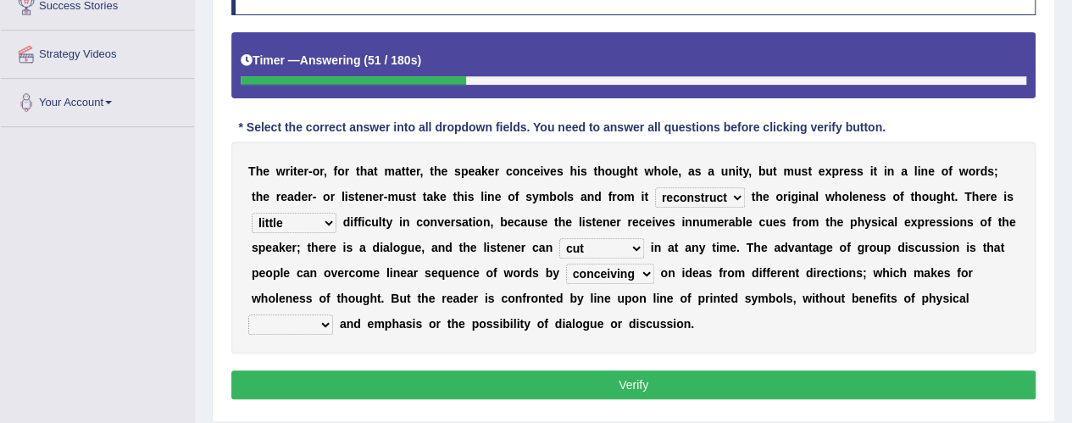
select select "tone"
click at [248, 315] on select "title tone tune tomb" at bounding box center [290, 325] width 85 height 20
click at [558, 387] on button "Verify" at bounding box center [633, 384] width 805 height 29
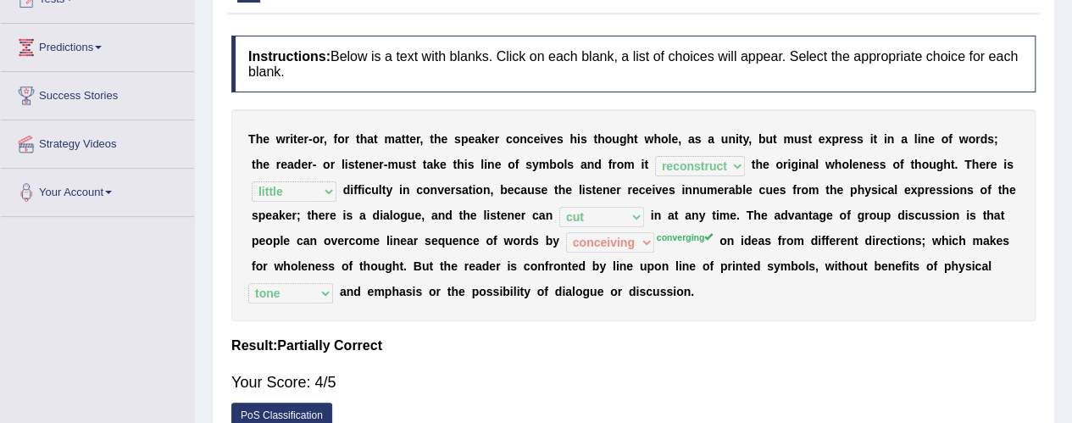
scroll to position [41, 0]
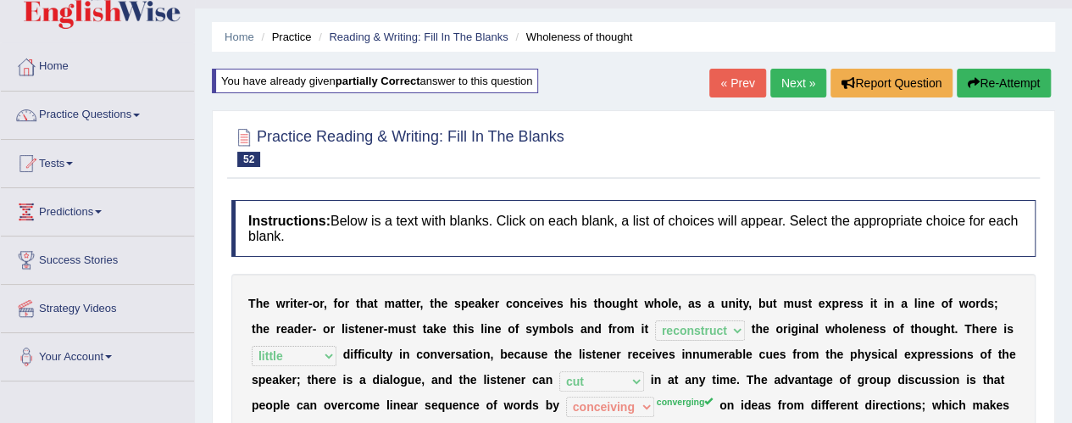
click at [797, 84] on link "Next »" at bounding box center [799, 83] width 56 height 29
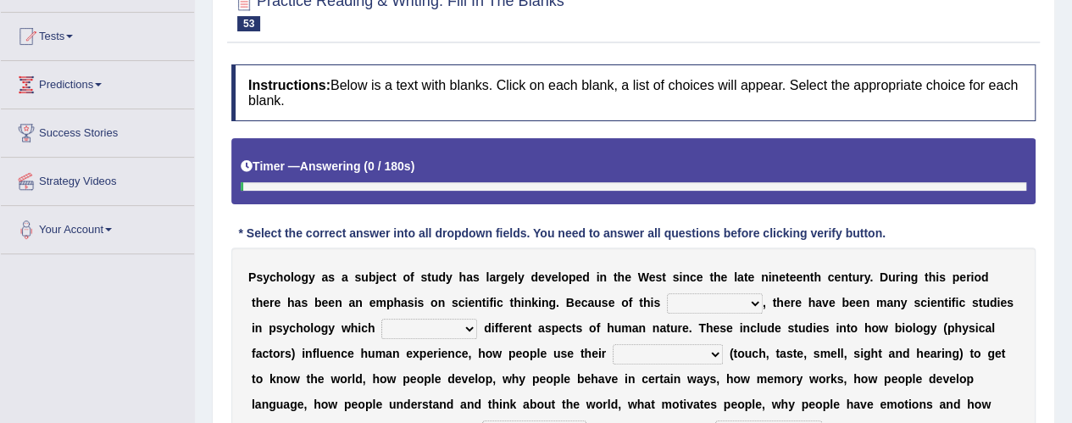
scroll to position [254, 0]
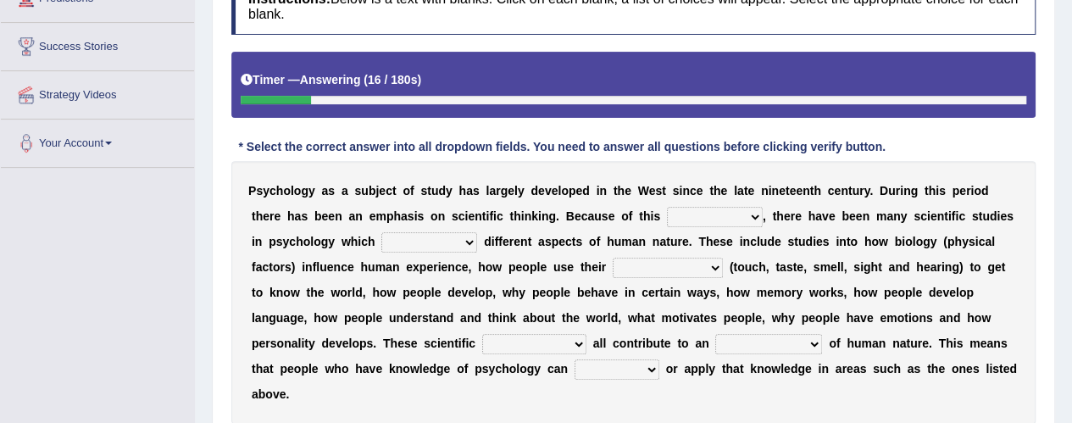
click at [746, 216] on select "emphasizing emphasize emphasized emphasis" at bounding box center [715, 217] width 96 height 20
select select "emphasize"
click at [667, 207] on select "emphasizing emphasize emphasized emphasis" at bounding box center [715, 217] width 96 height 20
click at [466, 245] on select "demonstrate explore pursuit include" at bounding box center [430, 242] width 96 height 20
select select "include"
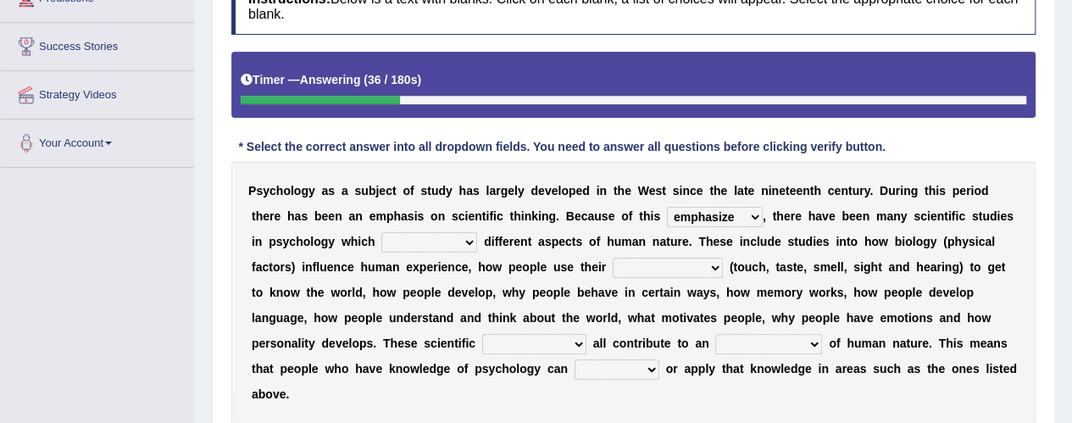
click at [382, 232] on select "demonstrate explore pursuit include" at bounding box center [430, 242] width 96 height 20
click at [697, 264] on select "feelings consciousness sensing senses" at bounding box center [668, 268] width 110 height 20
select select "senses"
click at [613, 258] on select "feelings consciousness sensing senses" at bounding box center [668, 268] width 110 height 20
click at [749, 215] on select "emphasizing emphasize emphasized emphasis" at bounding box center [715, 217] width 96 height 20
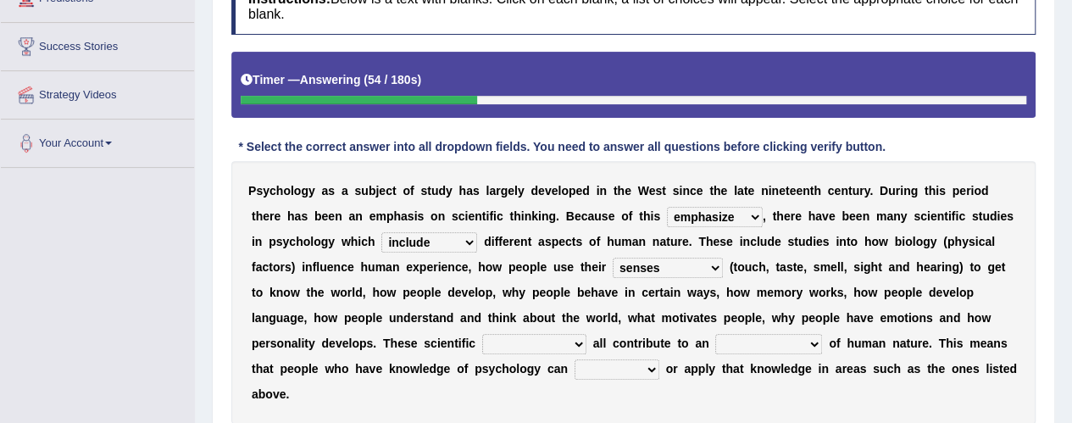
click at [746, 217] on select "emphasizing emphasize emphasized emphasis" at bounding box center [715, 217] width 96 height 20
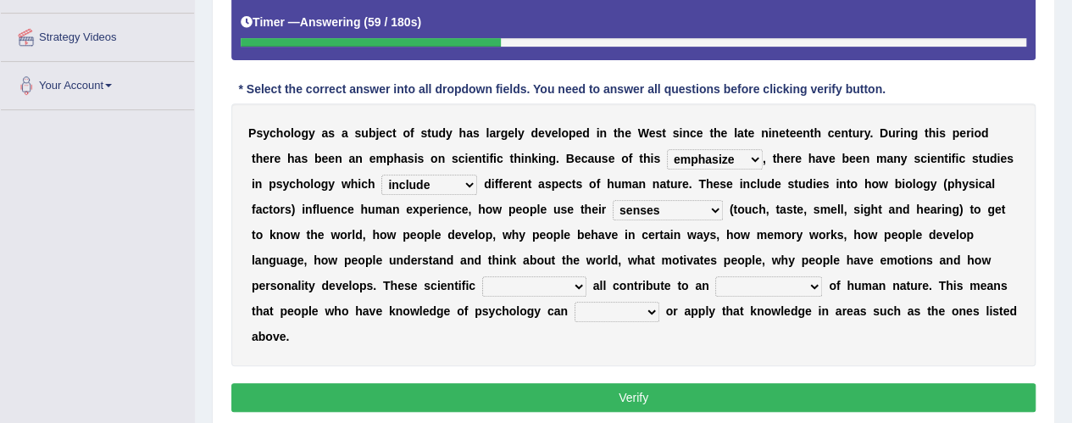
scroll to position [339, 0]
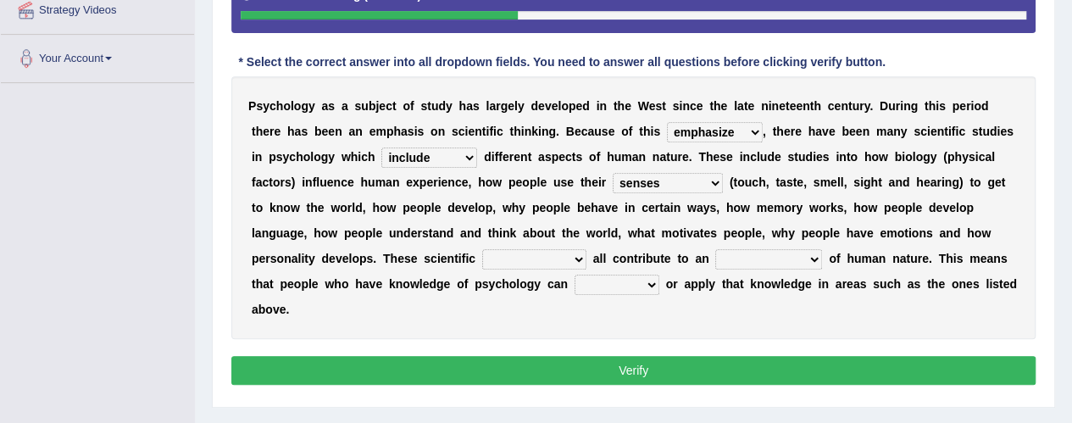
click at [564, 257] on select "investigations results findings inventions" at bounding box center [534, 259] width 104 height 20
select select "findings"
click at [482, 249] on select "investigations results findings inventions" at bounding box center [534, 259] width 104 height 20
click at [812, 257] on select "estimation understanding appreciation idea" at bounding box center [769, 259] width 107 height 20
select select "understanding"
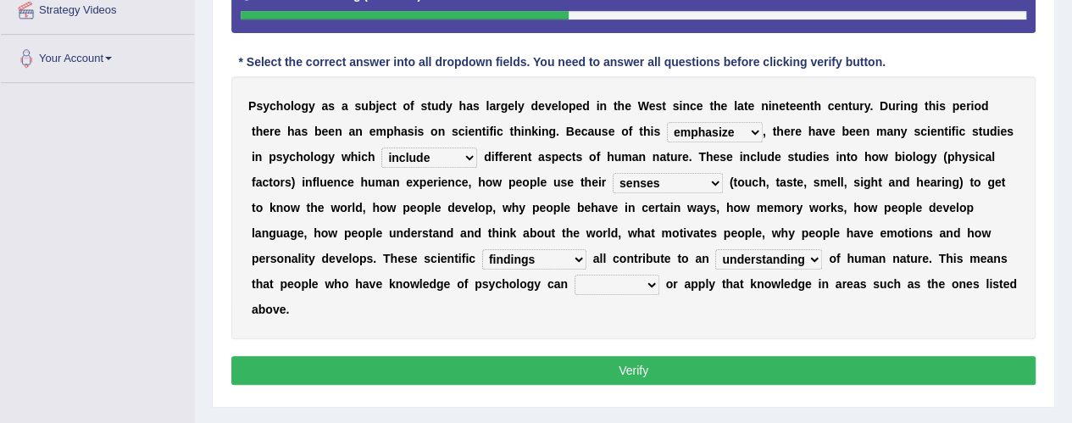
click at [716, 249] on select "estimation understanding appreciation idea" at bounding box center [769, 259] width 107 height 20
click at [644, 286] on select "use learn study find" at bounding box center [617, 285] width 85 height 20
select select "use"
click at [575, 275] on select "use learn study find" at bounding box center [617, 285] width 85 height 20
click at [629, 370] on button "Verify" at bounding box center [633, 370] width 805 height 29
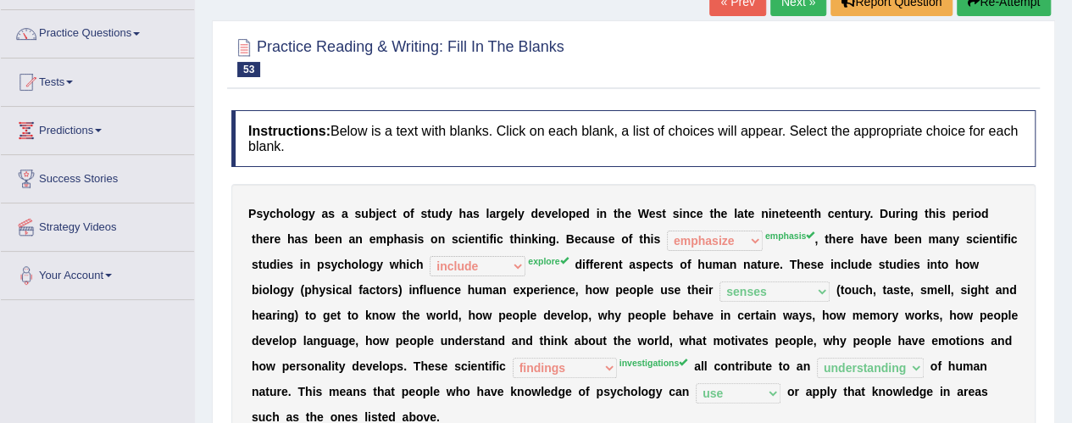
scroll to position [85, 0]
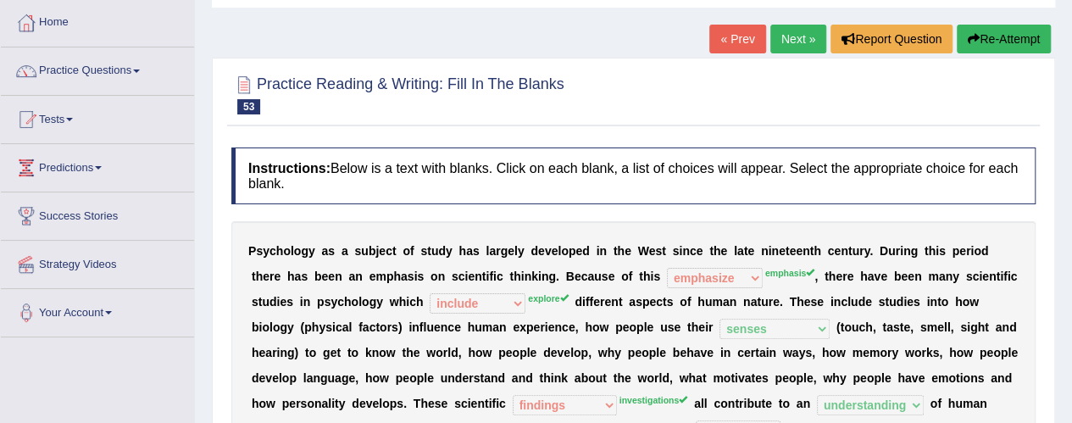
click at [989, 33] on button "Re-Attempt" at bounding box center [1004, 39] width 94 height 29
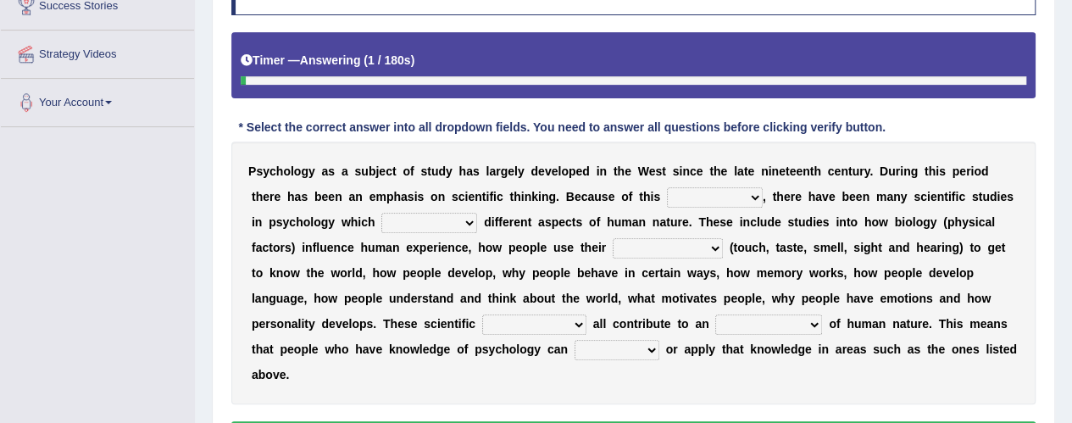
click at [744, 194] on select "emphasizing emphasize emphasized emphasis" at bounding box center [715, 197] width 96 height 20
select select "emphasis"
click at [667, 187] on select "emphasizing emphasize emphasized emphasis" at bounding box center [715, 197] width 96 height 20
click at [461, 220] on select "demonstrate explore pursuit include" at bounding box center [430, 223] width 96 height 20
select select "explore"
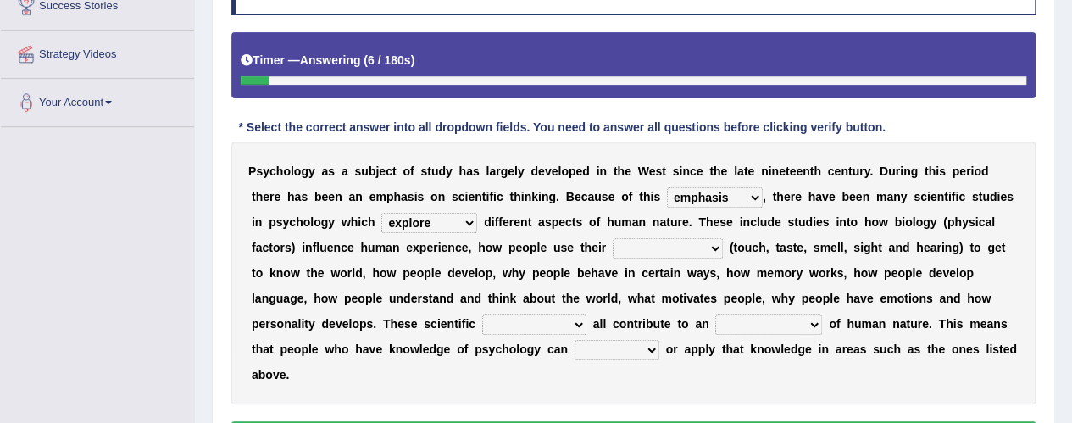
click at [382, 213] on select "demonstrate explore pursuit include" at bounding box center [430, 223] width 96 height 20
click at [710, 242] on select "feelings consciousness sensing senses" at bounding box center [668, 248] width 110 height 20
select select "senses"
click at [613, 238] on select "feelings consciousness sensing senses" at bounding box center [668, 248] width 110 height 20
click at [571, 324] on select "investigations results findings inventions" at bounding box center [534, 325] width 104 height 20
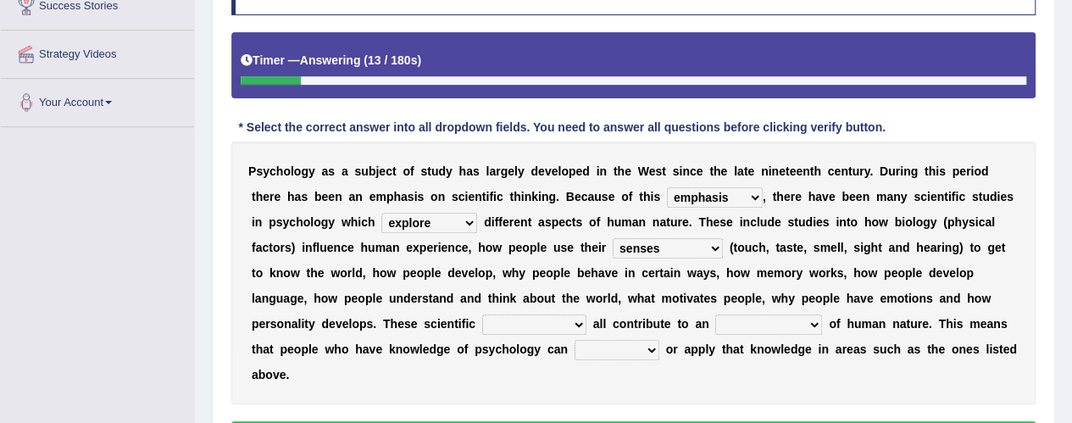
select select "inventions"
click at [482, 315] on select "investigations results findings inventions" at bounding box center [534, 325] width 104 height 20
click at [815, 319] on select "estimation understanding appreciation idea" at bounding box center [769, 325] width 107 height 20
select select "understanding"
click at [716, 315] on select "estimation understanding appreciation idea" at bounding box center [769, 325] width 107 height 20
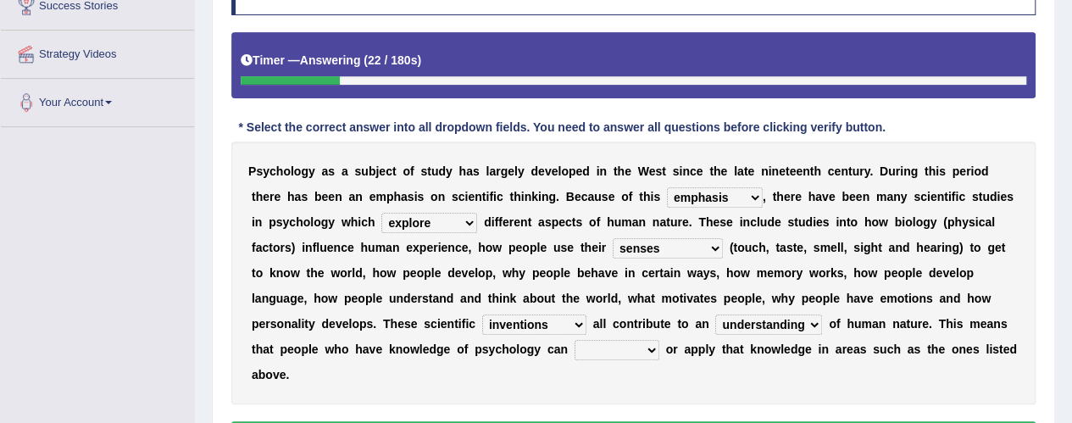
click at [636, 345] on select "use learn study find" at bounding box center [617, 350] width 85 height 20
click at [575, 340] on select "use learn study find" at bounding box center [617, 350] width 85 height 20
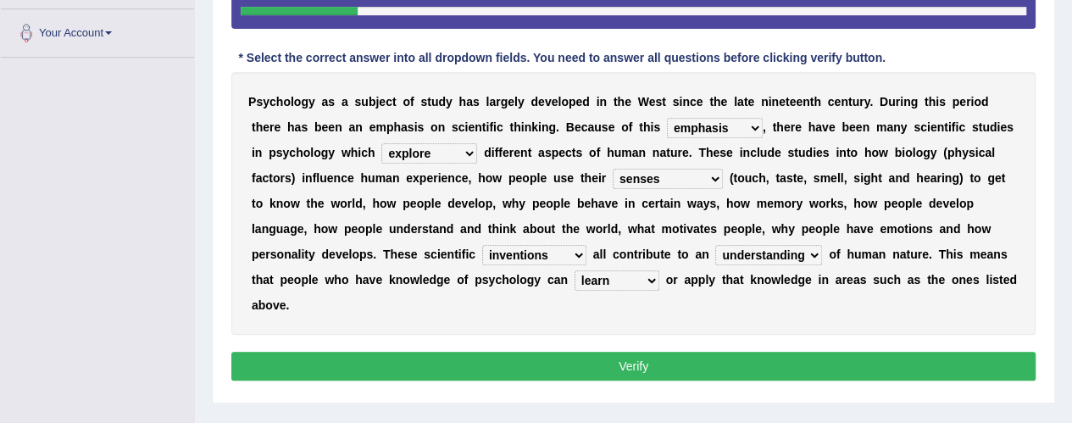
scroll to position [380, 0]
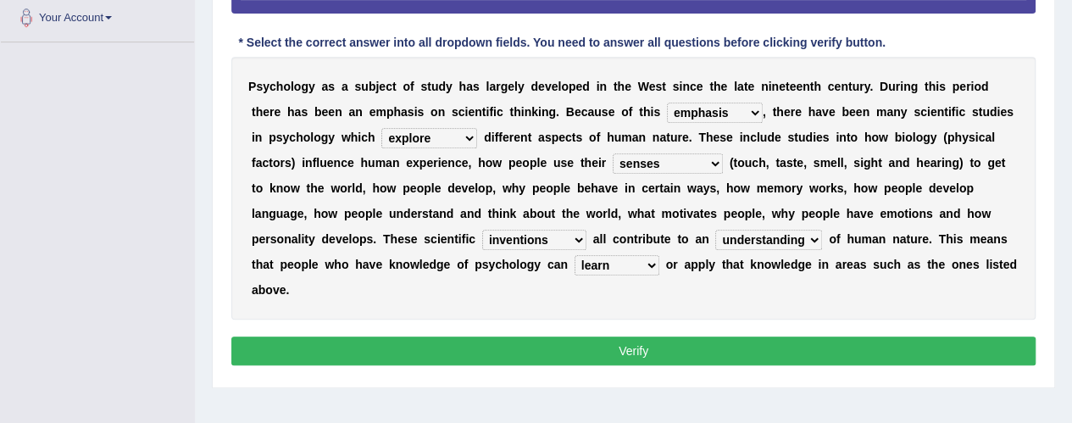
click at [649, 267] on select "use learn study find" at bounding box center [617, 265] width 85 height 20
select select "use"
click at [575, 255] on select "use learn study find" at bounding box center [617, 265] width 85 height 20
click at [596, 348] on button "Verify" at bounding box center [633, 351] width 805 height 29
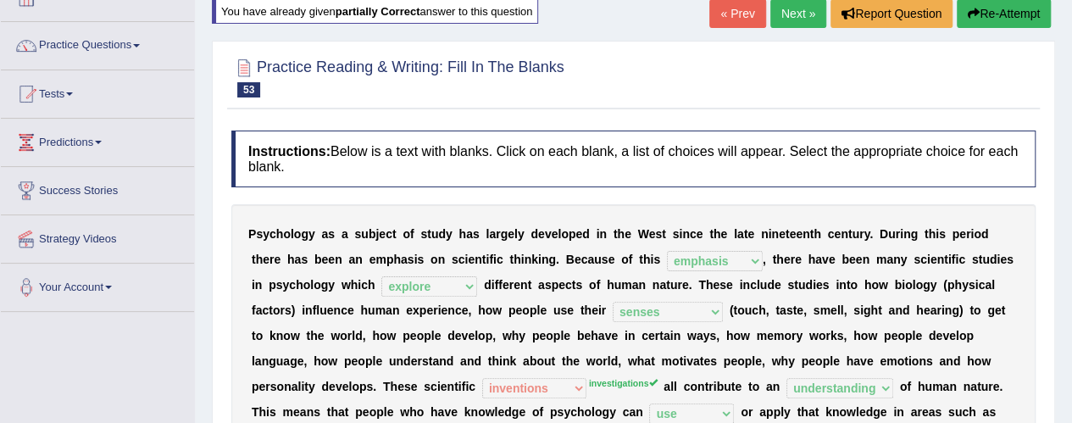
scroll to position [0, 0]
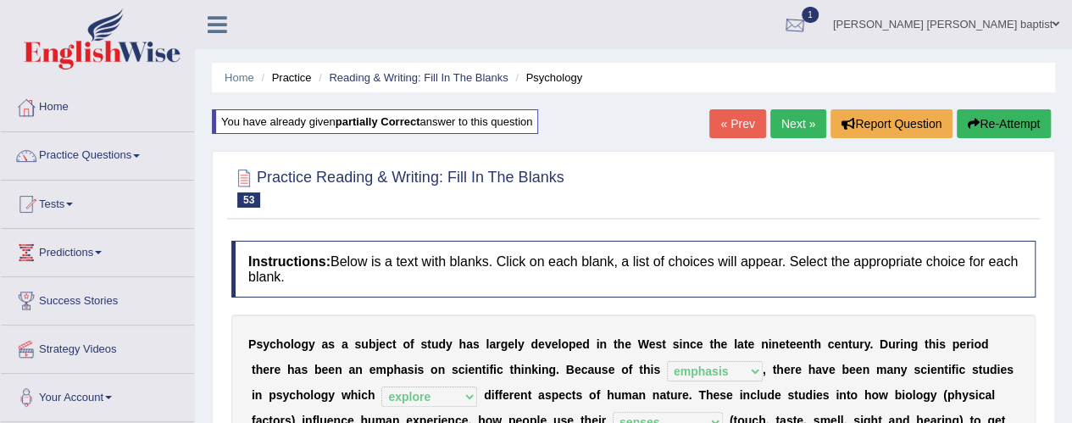
click at [808, 19] on div at bounding box center [795, 25] width 25 height 25
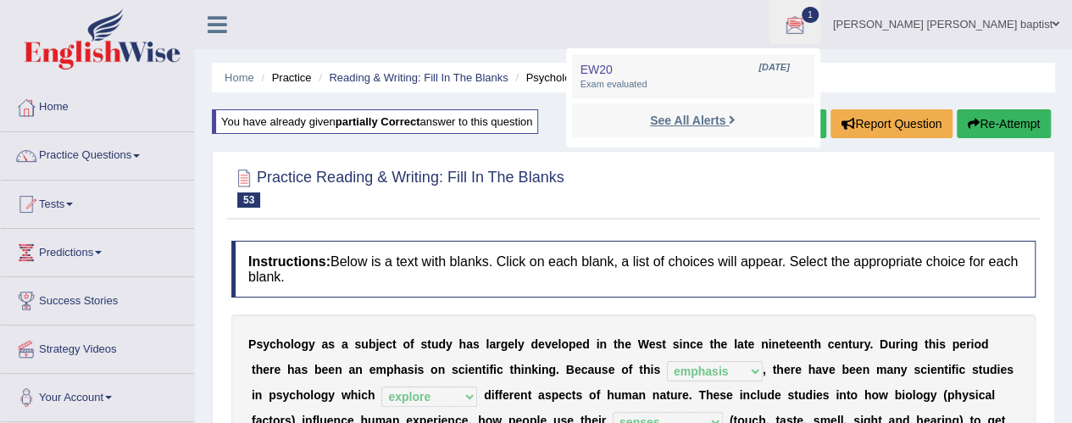
click at [726, 118] on strong "See All Alerts" at bounding box center [687, 121] width 75 height 14
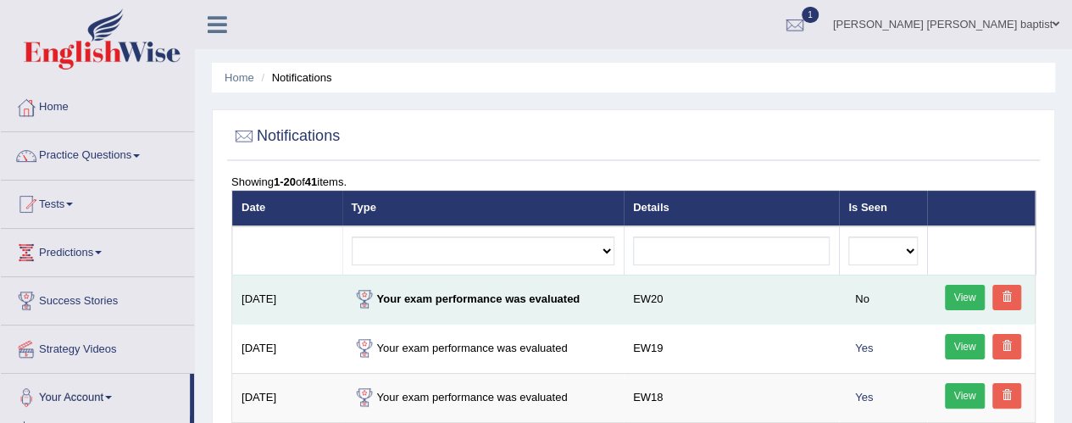
click at [968, 294] on link "View" at bounding box center [965, 297] width 41 height 25
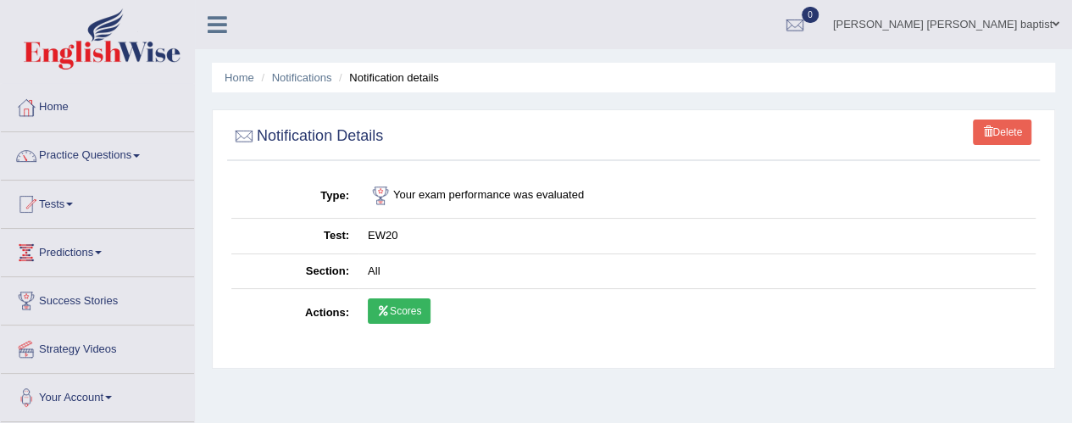
click at [393, 303] on link "Scores" at bounding box center [399, 310] width 63 height 25
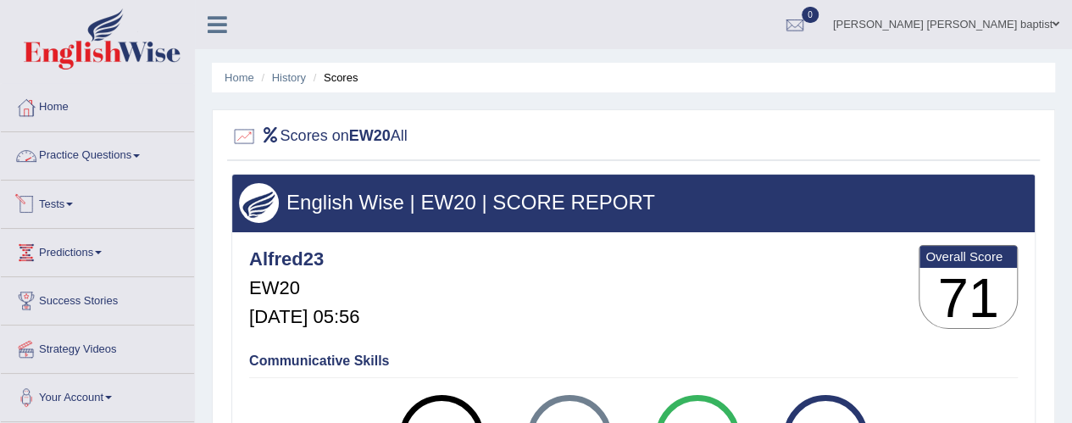
click at [97, 157] on link "Practice Questions" at bounding box center [97, 153] width 193 height 42
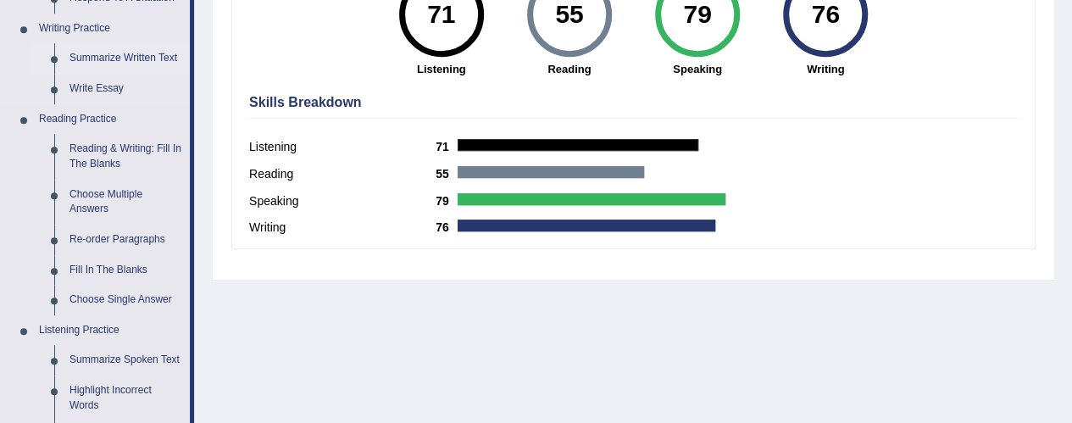
scroll to position [424, 0]
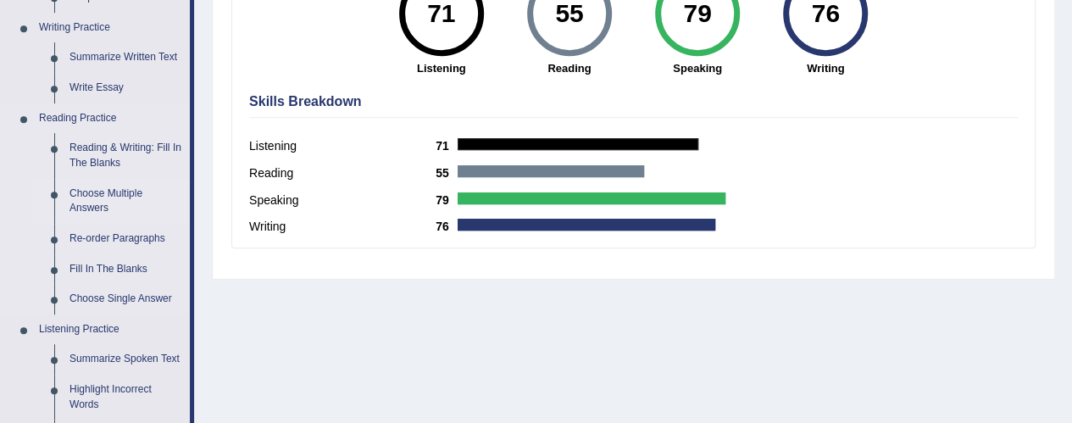
click at [97, 196] on link "Choose Multiple Answers" at bounding box center [126, 201] width 128 height 45
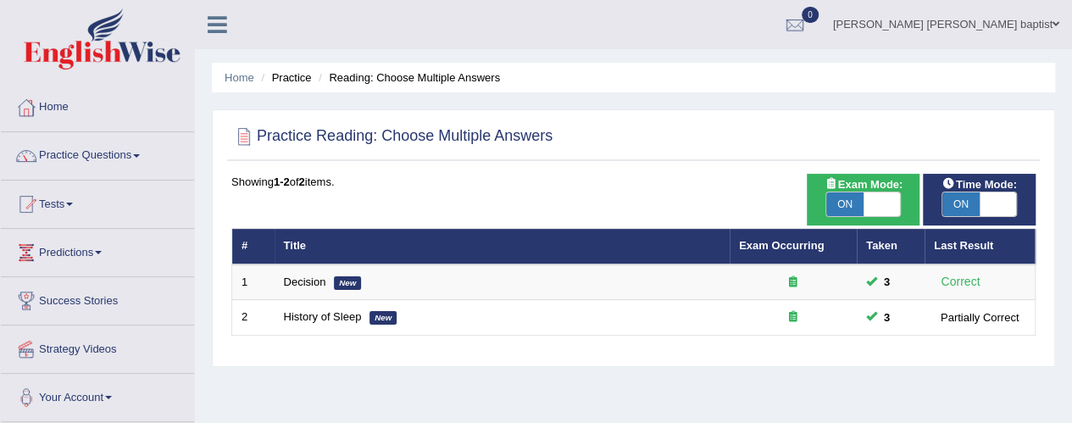
click at [841, 199] on span "ON" at bounding box center [845, 204] width 37 height 24
checkbox input "false"
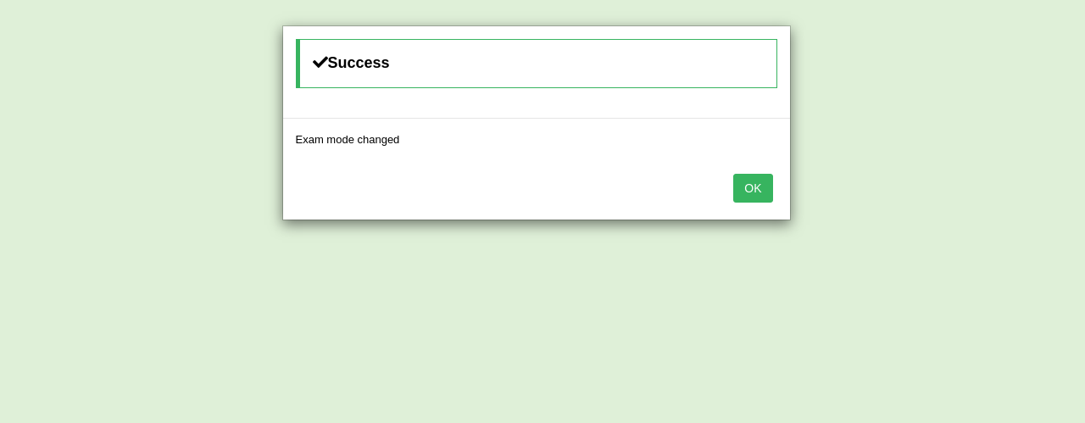
click at [739, 182] on button "OK" at bounding box center [752, 188] width 39 height 29
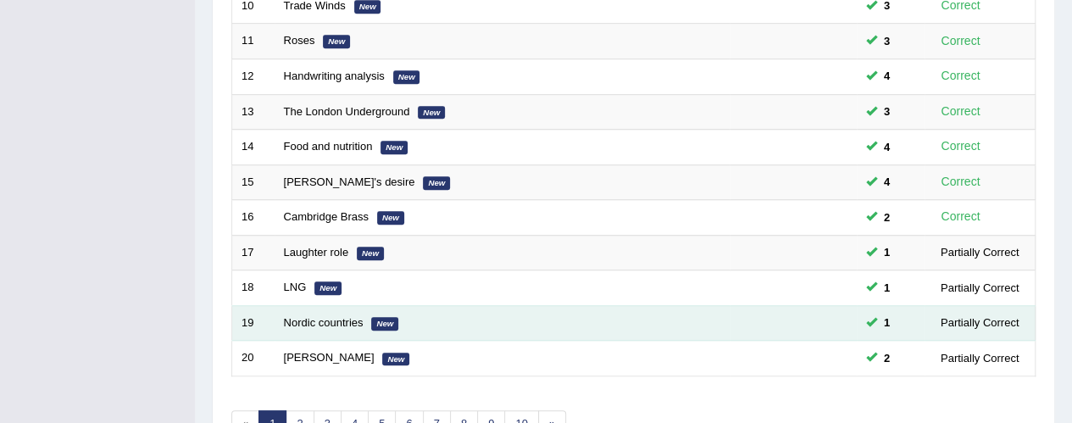
scroll to position [678, 0]
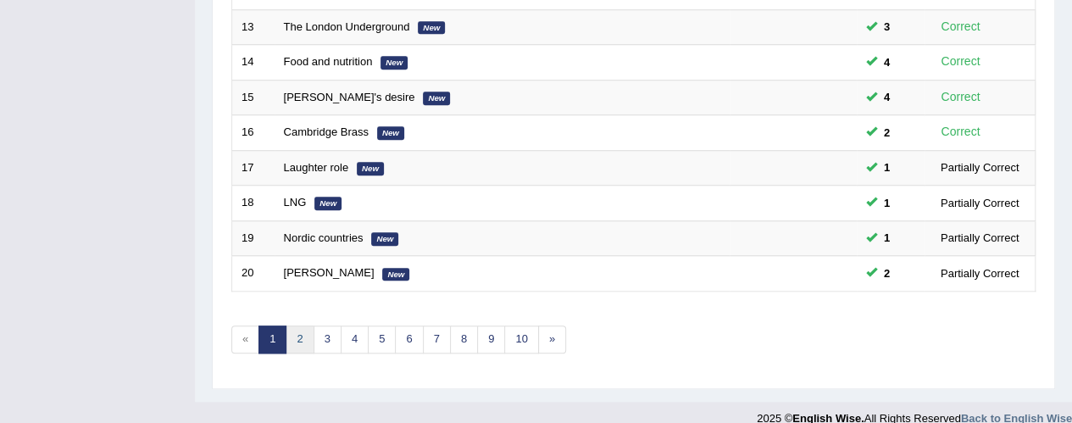
click at [300, 337] on link "2" at bounding box center [300, 340] width 28 height 28
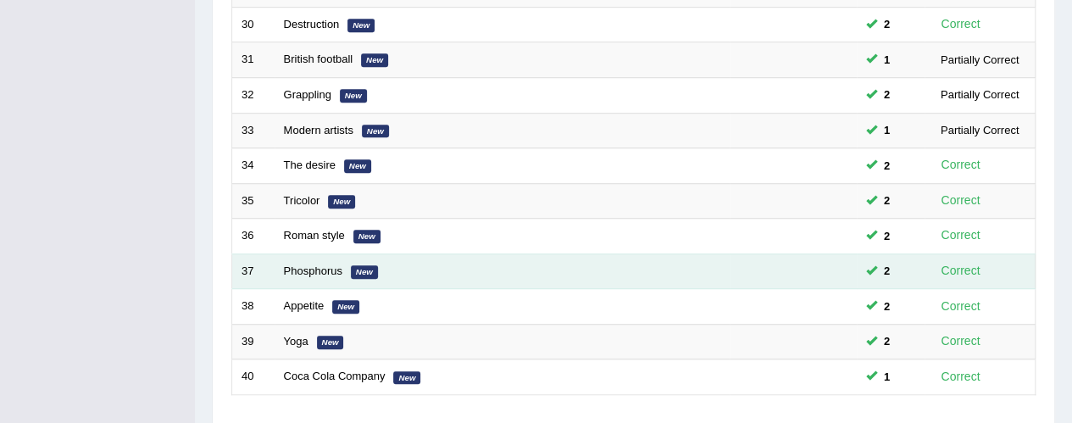
scroll to position [678, 0]
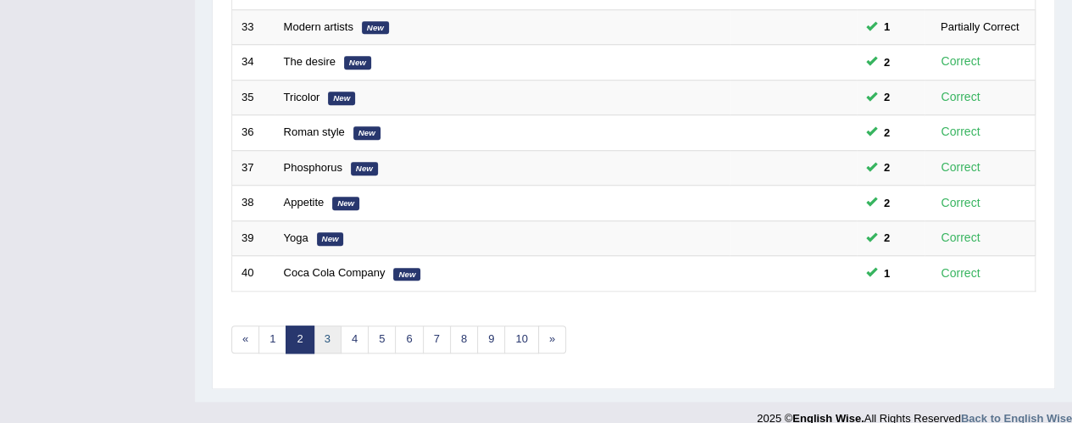
click at [322, 326] on link "3" at bounding box center [328, 340] width 28 height 28
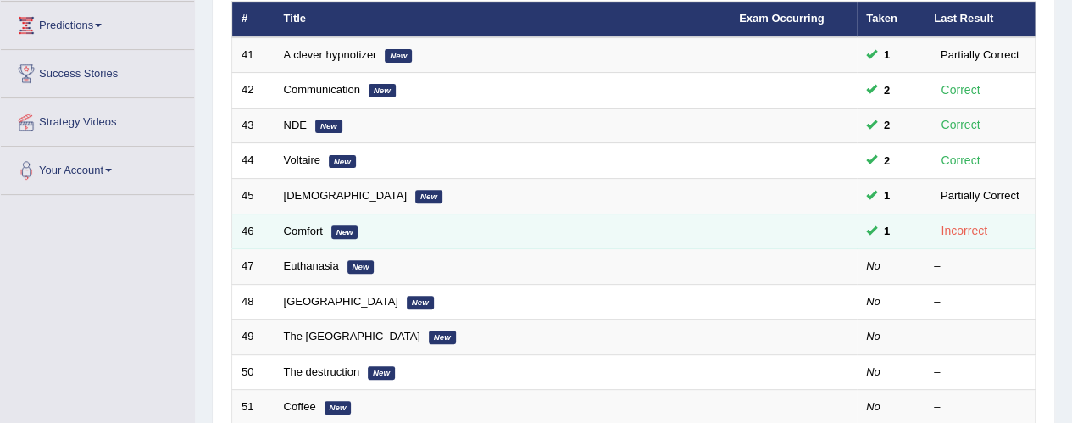
scroll to position [254, 0]
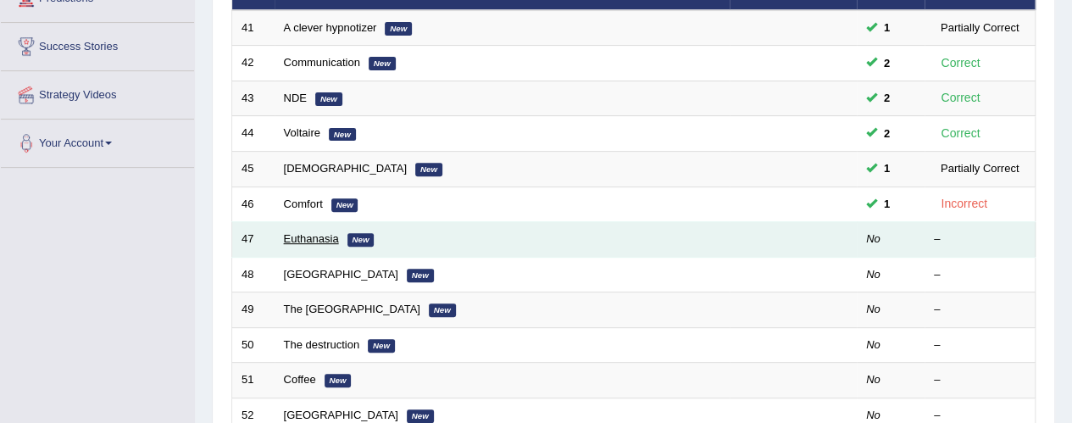
click at [301, 232] on link "Euthanasia" at bounding box center [311, 238] width 55 height 13
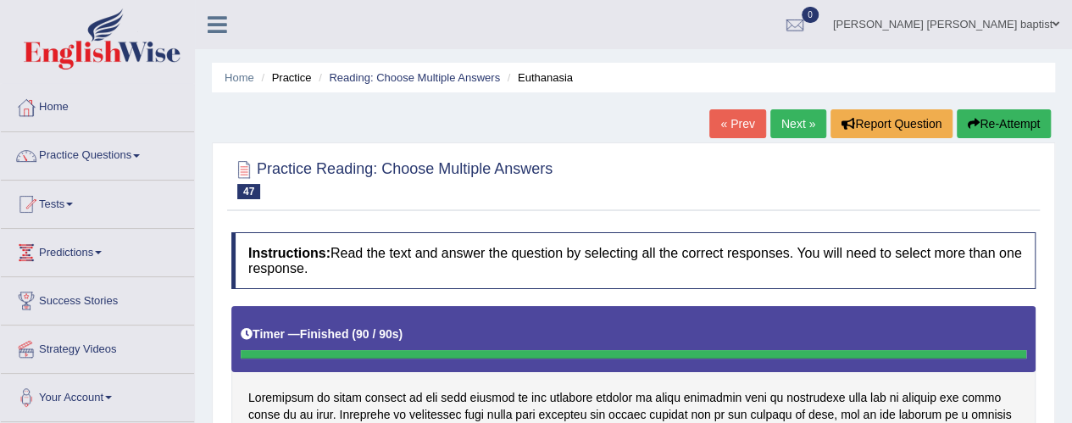
click at [1009, 121] on button "Re-Attempt" at bounding box center [1004, 123] width 94 height 29
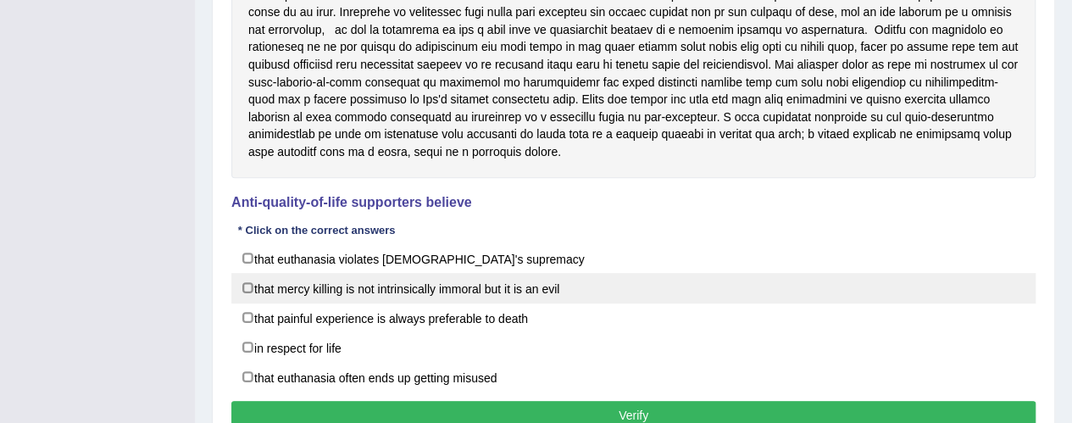
click at [246, 283] on label "that mercy killing is not intrinsically immoral but it is an evil" at bounding box center [633, 288] width 805 height 31
checkbox input "true"
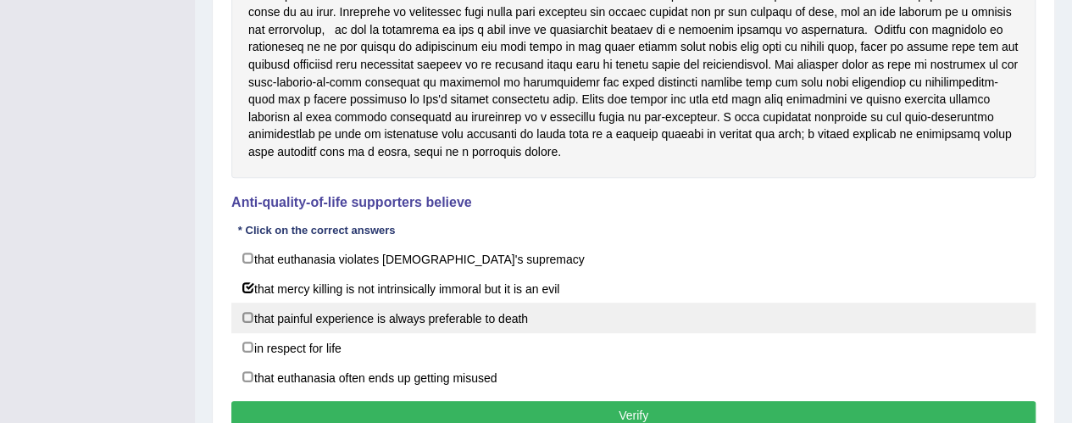
click at [244, 313] on label "that painful experience is always preferable to death" at bounding box center [633, 318] width 805 height 31
checkbox input "true"
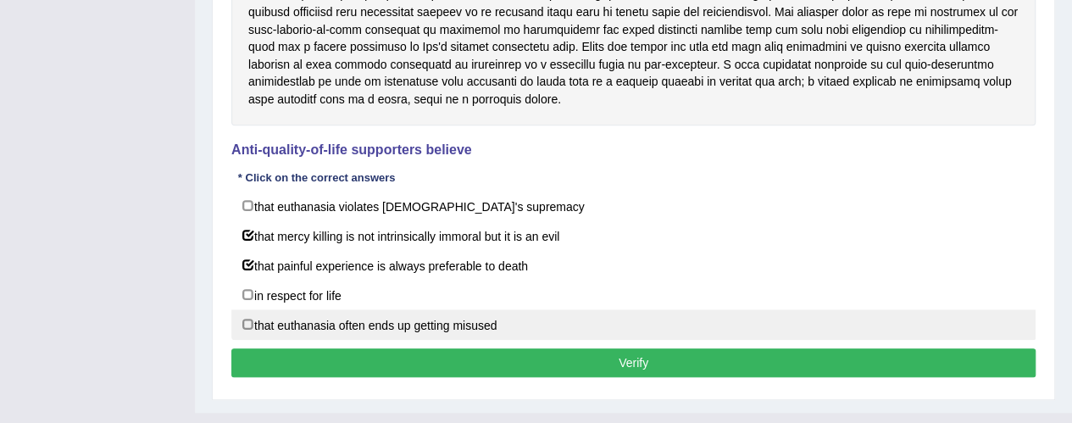
scroll to position [502, 0]
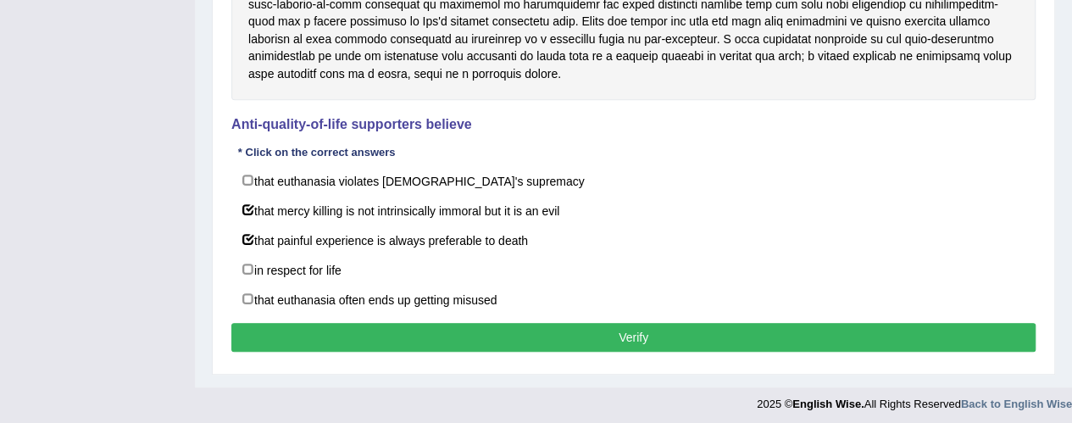
click at [646, 331] on button "Verify" at bounding box center [633, 337] width 805 height 29
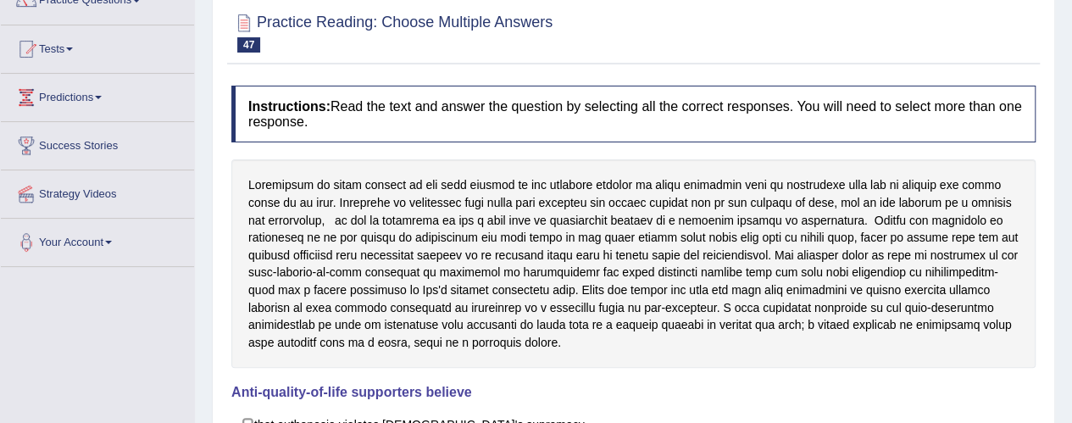
scroll to position [85, 0]
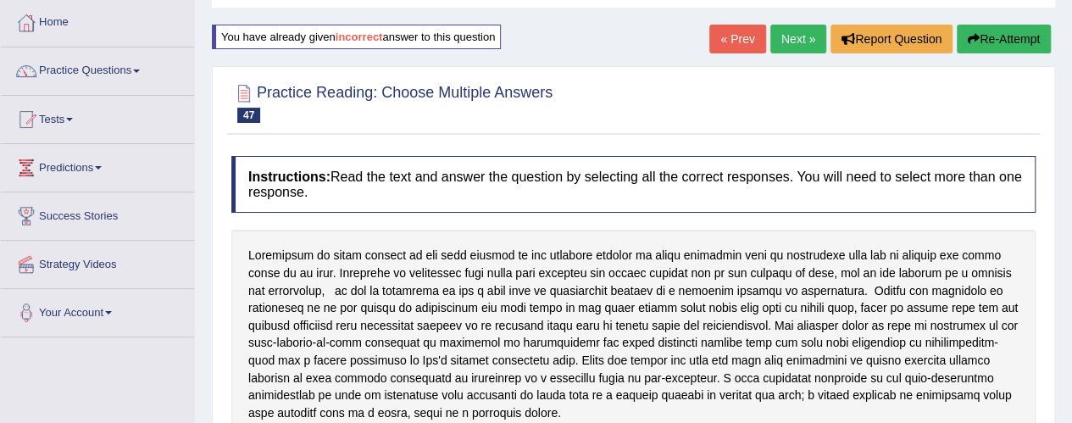
click at [793, 35] on link "Next »" at bounding box center [799, 39] width 56 height 29
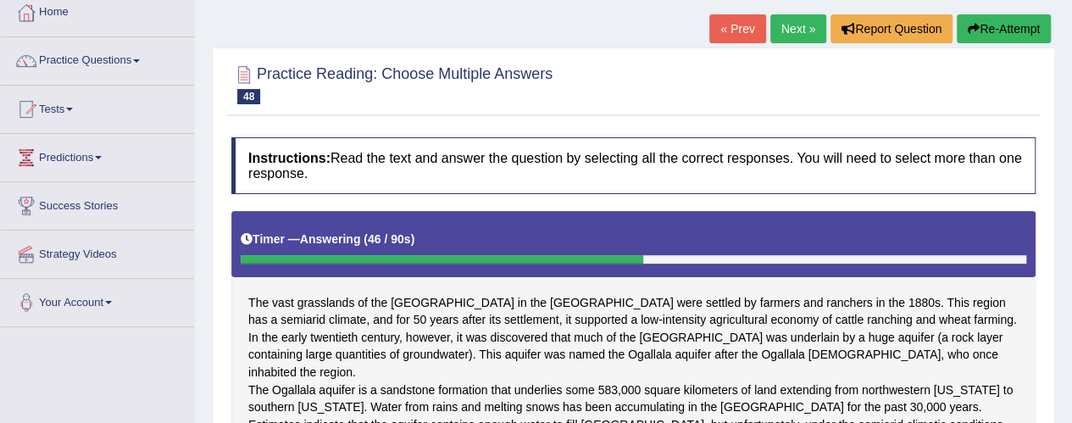
scroll to position [85, 0]
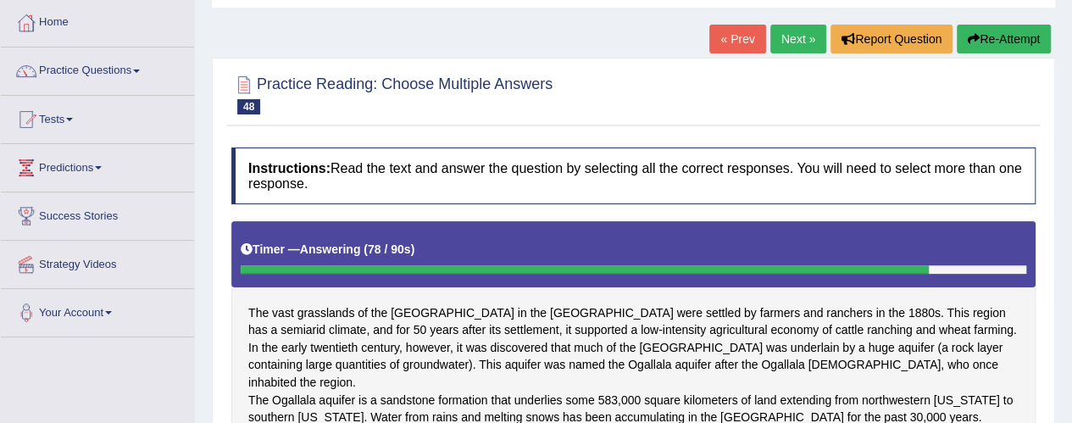
click at [1013, 33] on button "Re-Attempt" at bounding box center [1004, 39] width 94 height 29
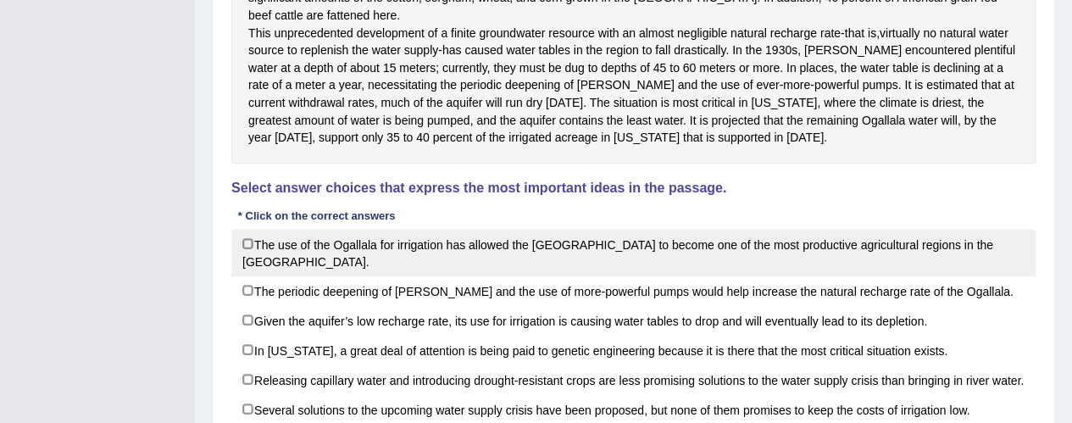
scroll to position [678, 0]
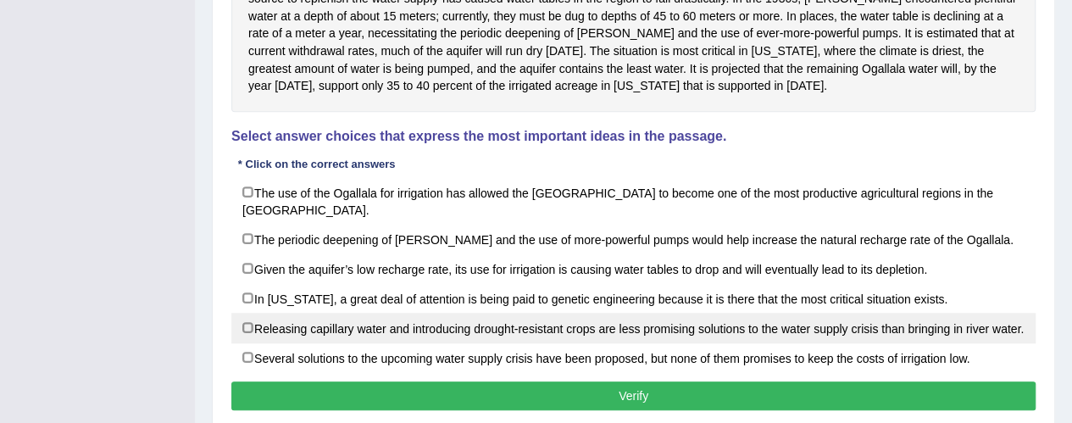
click at [243, 321] on label "Releasing capillary water and introducing drought-resistant crops are less prom…" at bounding box center [633, 328] width 805 height 31
checkbox input "true"
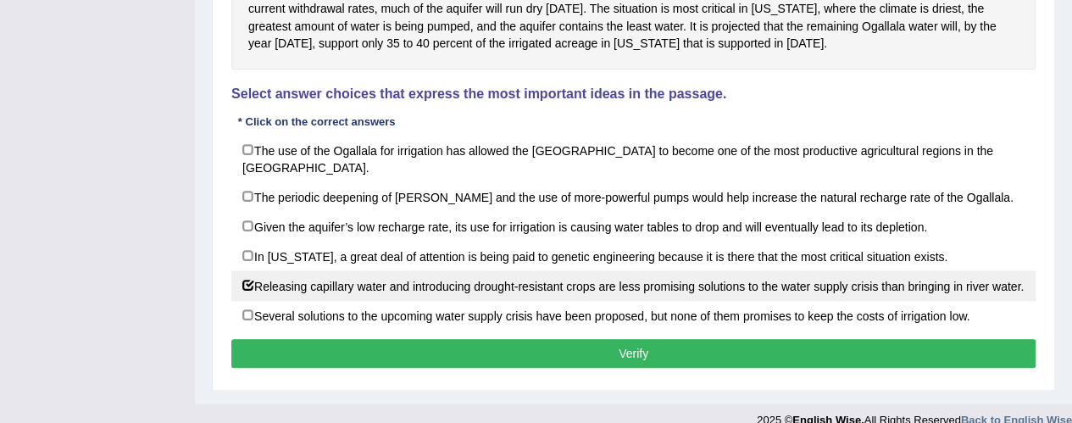
scroll to position [755, 0]
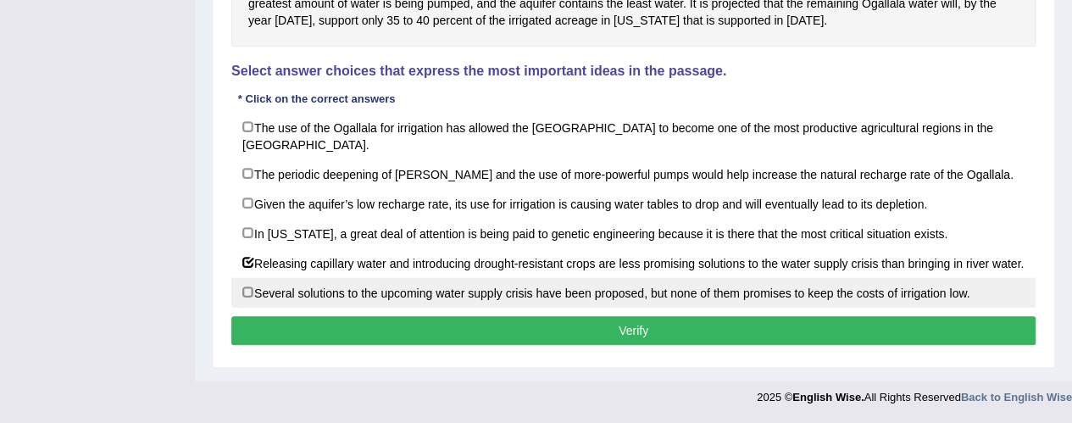
drag, startPoint x: 536, startPoint y: 333, endPoint x: 517, endPoint y: 338, distance: 19.3
click at [530, 334] on button "Verify" at bounding box center [633, 330] width 805 height 29
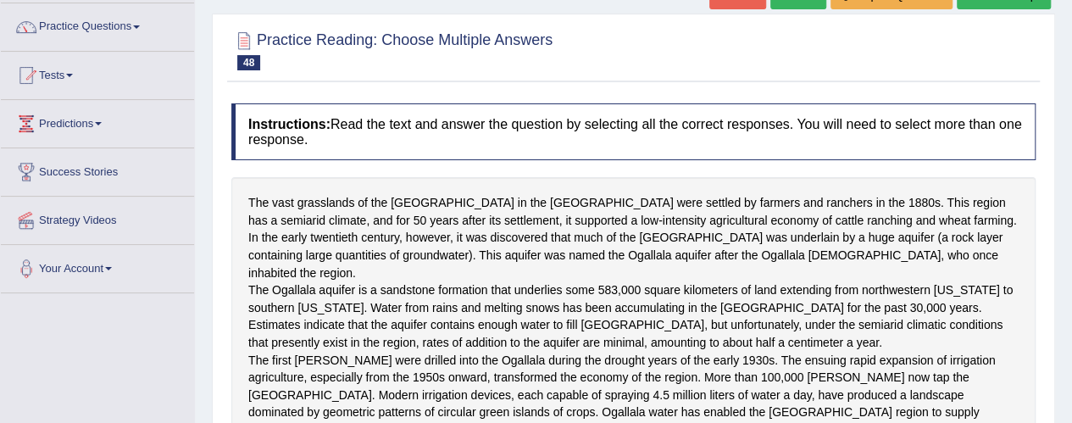
scroll to position [9, 0]
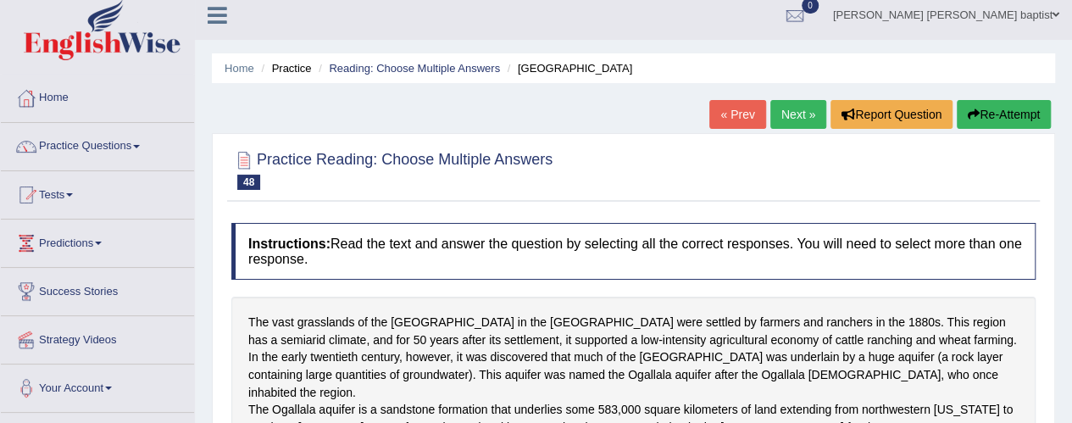
click at [794, 111] on link "Next »" at bounding box center [799, 114] width 56 height 29
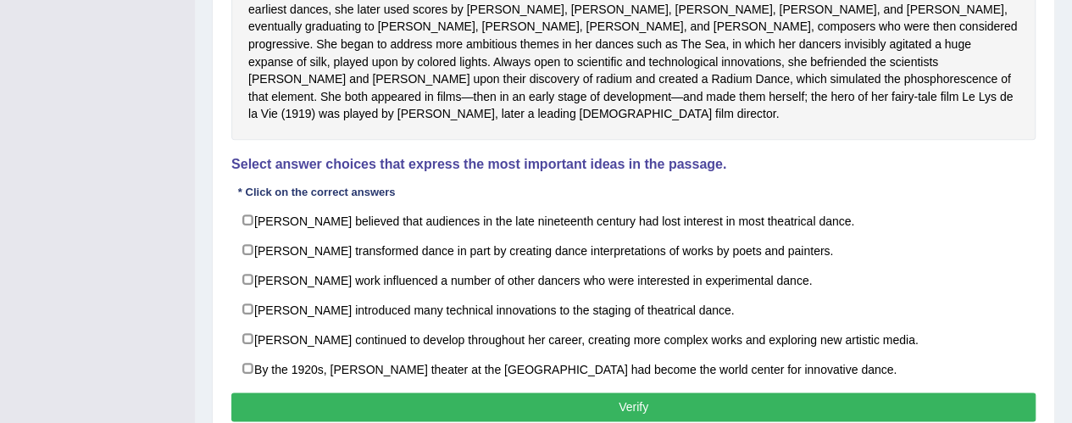
scroll to position [933, 0]
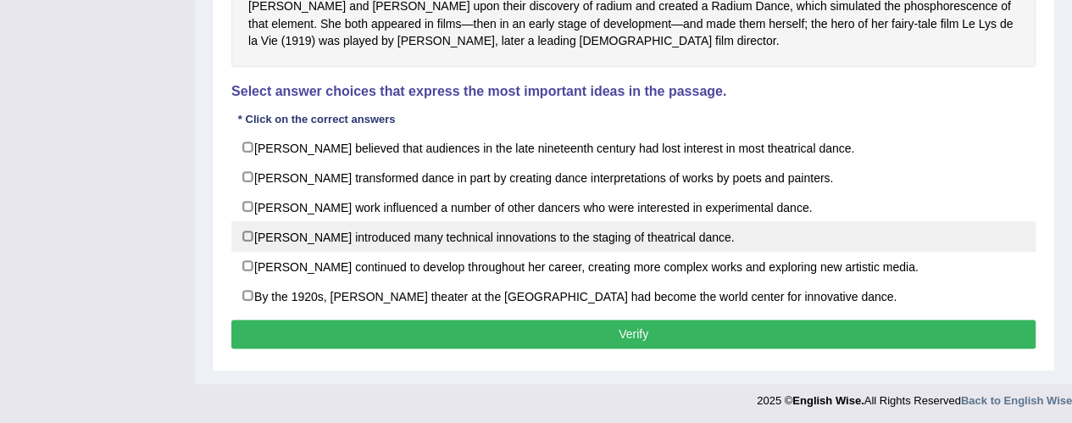
click at [248, 252] on label "[PERSON_NAME] introduced many technical innovations to the staging of theatrica…" at bounding box center [633, 236] width 805 height 31
checkbox input "true"
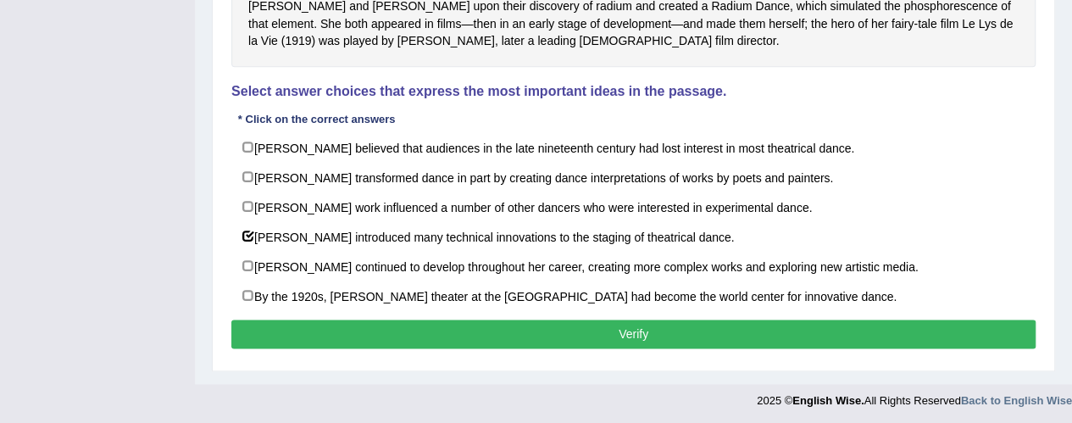
click at [666, 348] on button "Verify" at bounding box center [633, 334] width 805 height 29
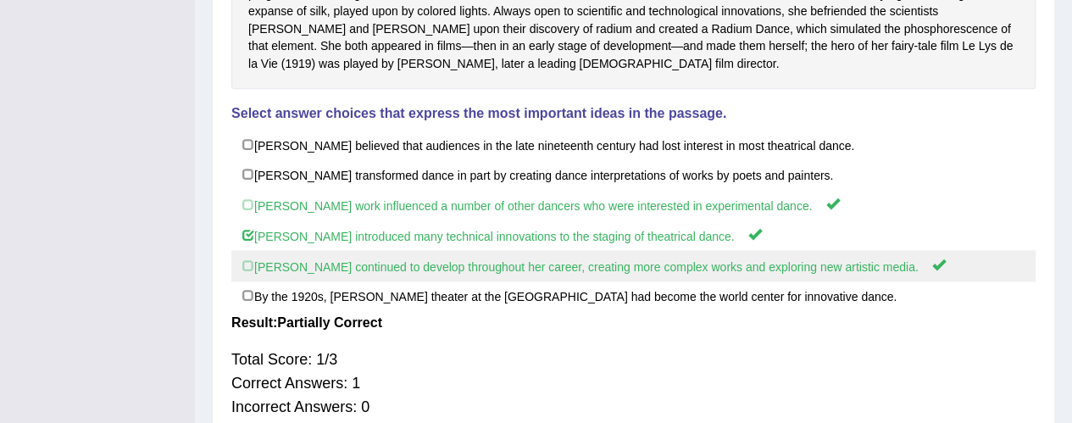
scroll to position [929, 0]
